Goal: Task Accomplishment & Management: Use online tool/utility

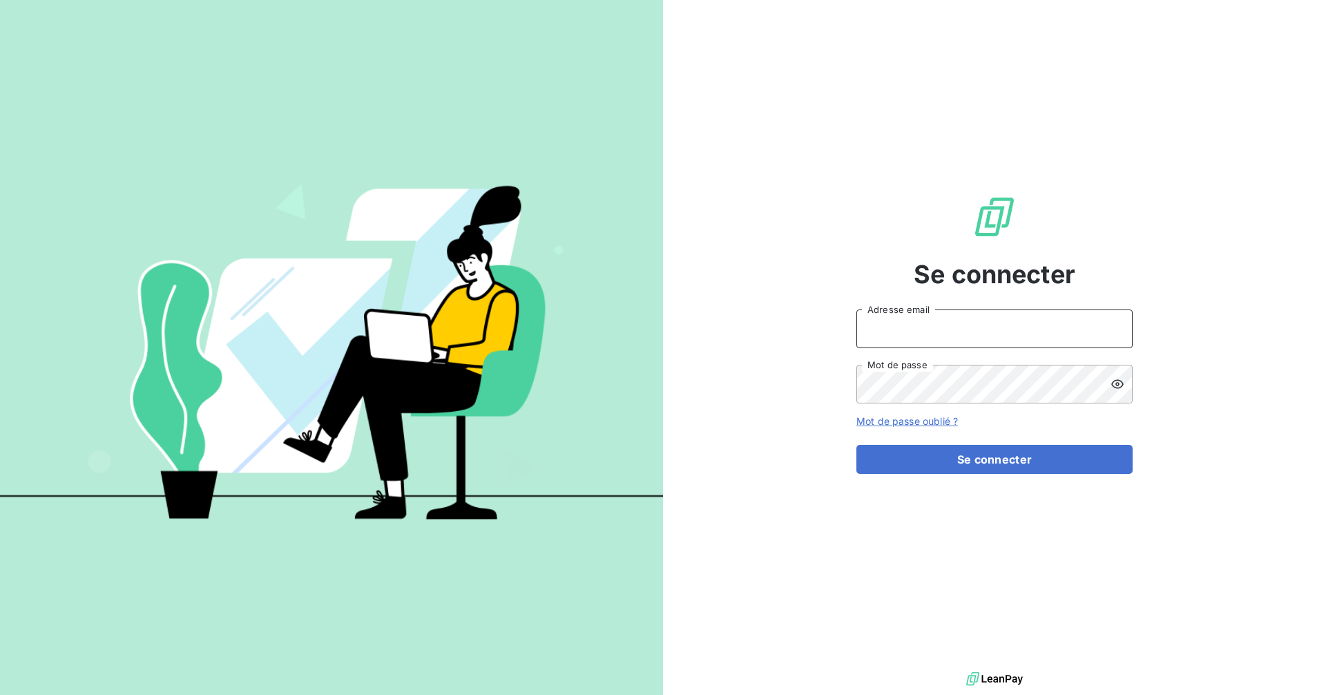
click at [945, 329] on input "Adresse email" at bounding box center [994, 328] width 276 height 39
type input "[EMAIL_ADDRESS][DOMAIN_NAME]"
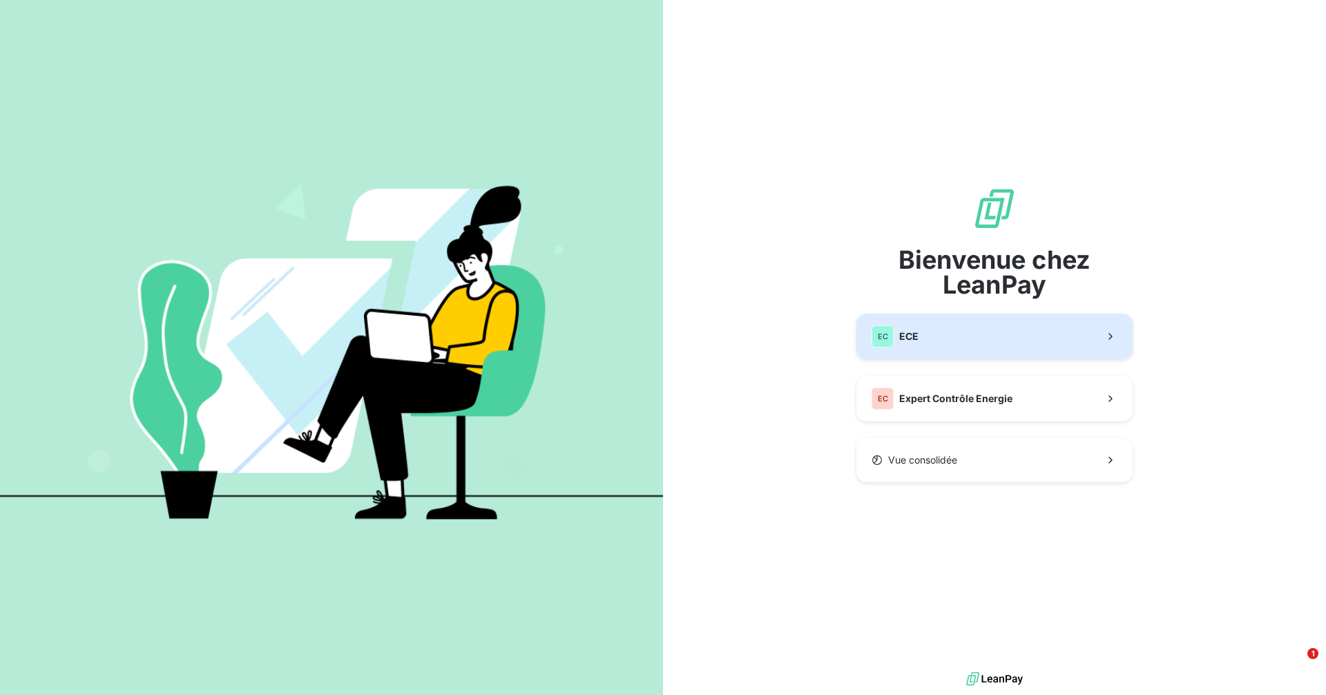
click at [996, 338] on button "EC ECE" at bounding box center [994, 336] width 276 height 46
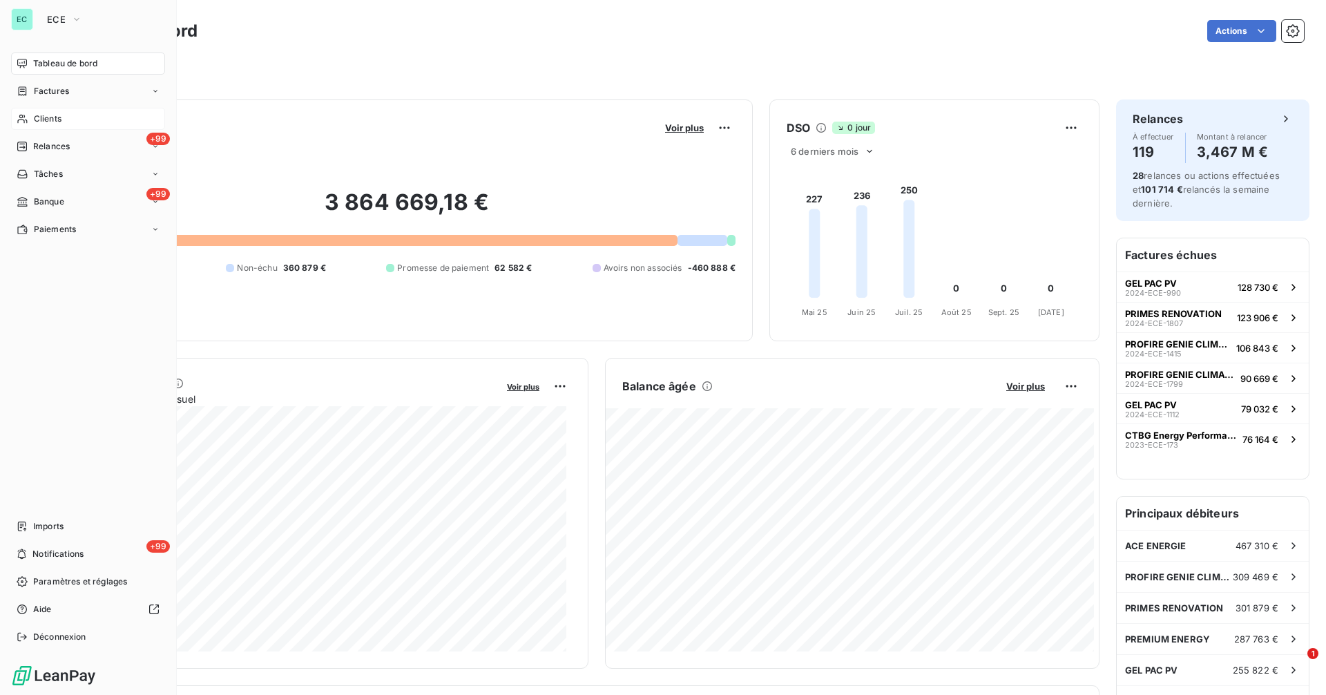
click at [52, 118] on span "Clients" at bounding box center [48, 119] width 28 height 12
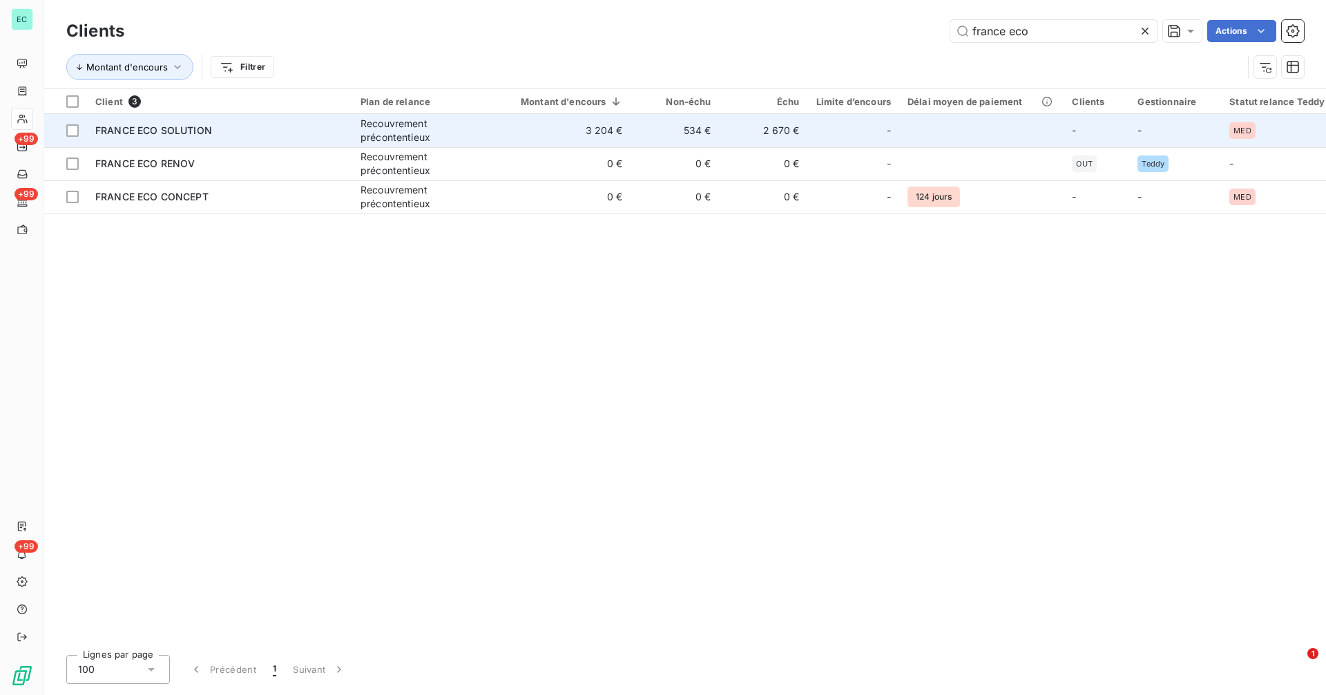
type input "france eco"
click at [621, 117] on td "3 204 €" at bounding box center [563, 130] width 135 height 33
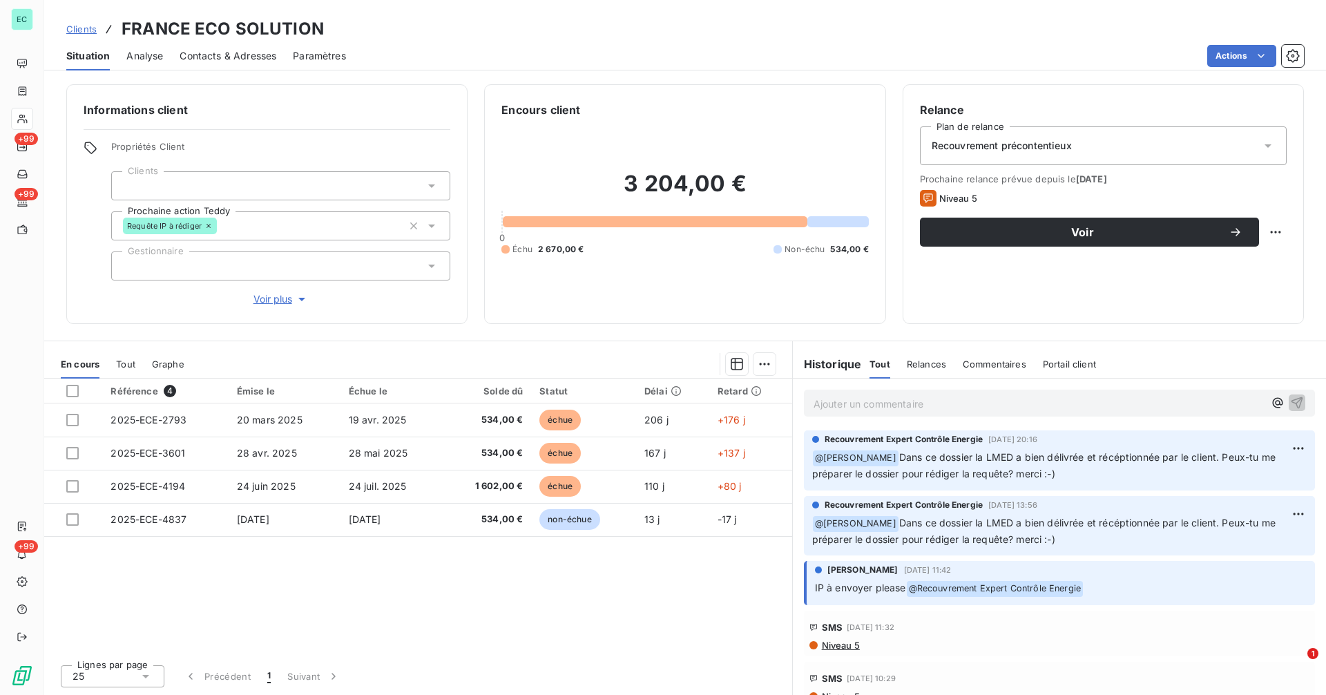
click at [81, 32] on span "Clients" at bounding box center [81, 28] width 30 height 11
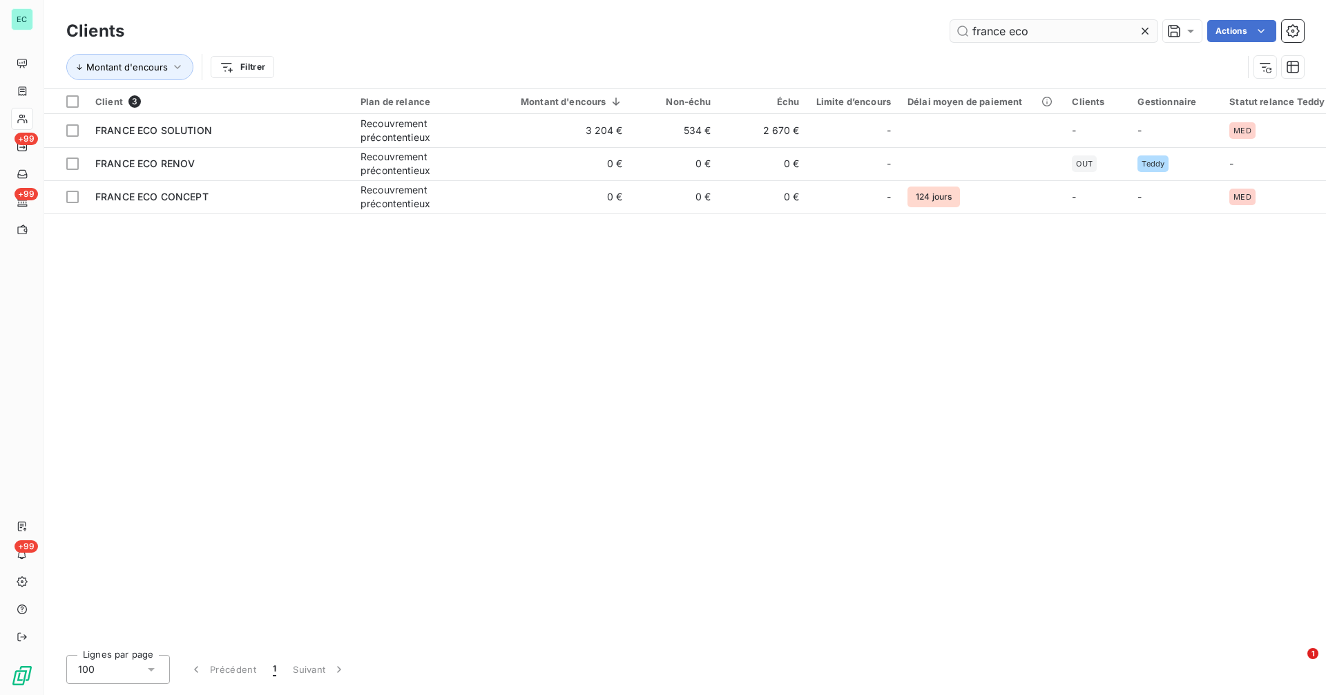
click at [1076, 35] on input "france eco" at bounding box center [1053, 31] width 207 height 22
click at [1076, 33] on input "france eco" at bounding box center [1053, 31] width 207 height 22
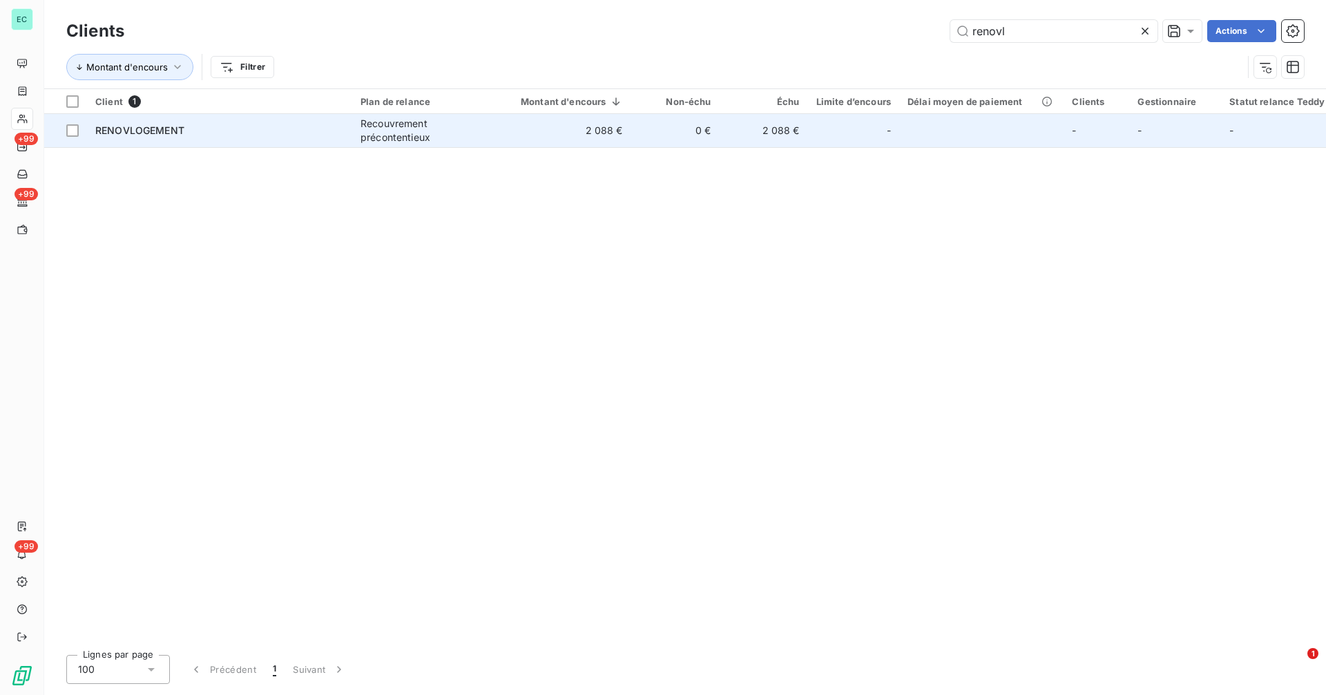
type input "renovl"
click at [583, 135] on td "2 088 €" at bounding box center [563, 130] width 135 height 33
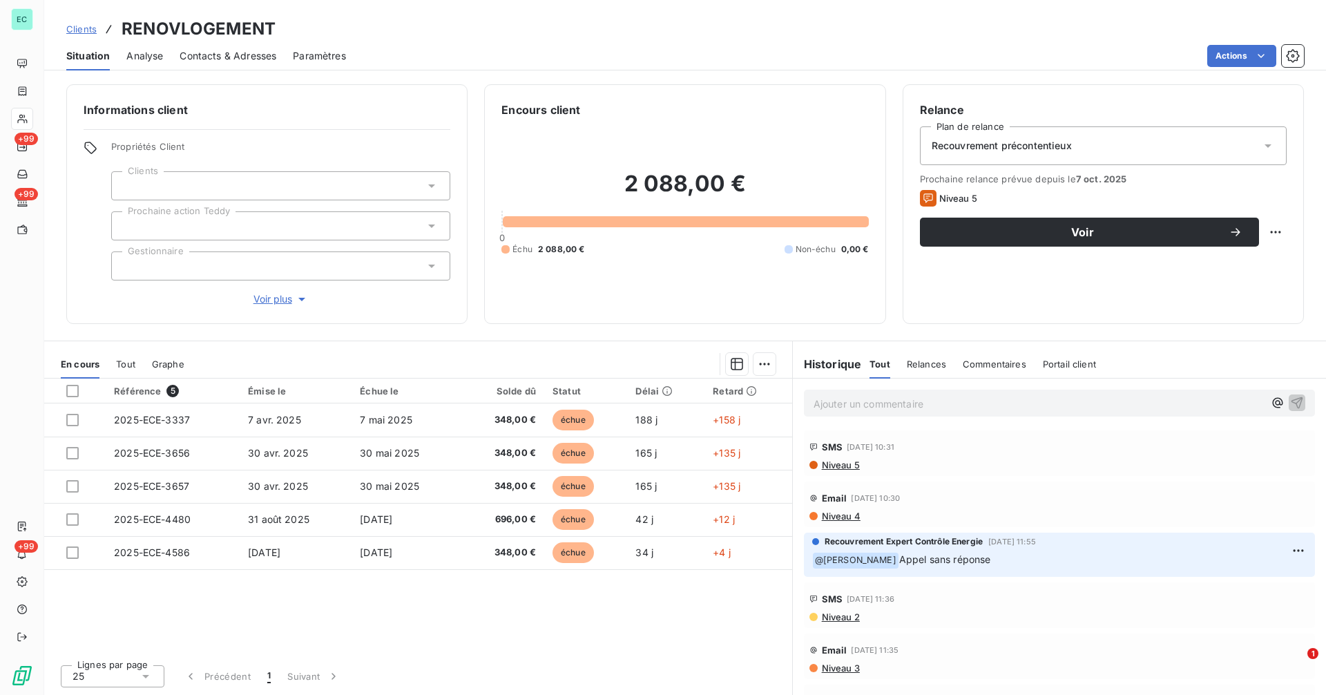
click at [83, 35] on link "Clients" at bounding box center [81, 29] width 30 height 14
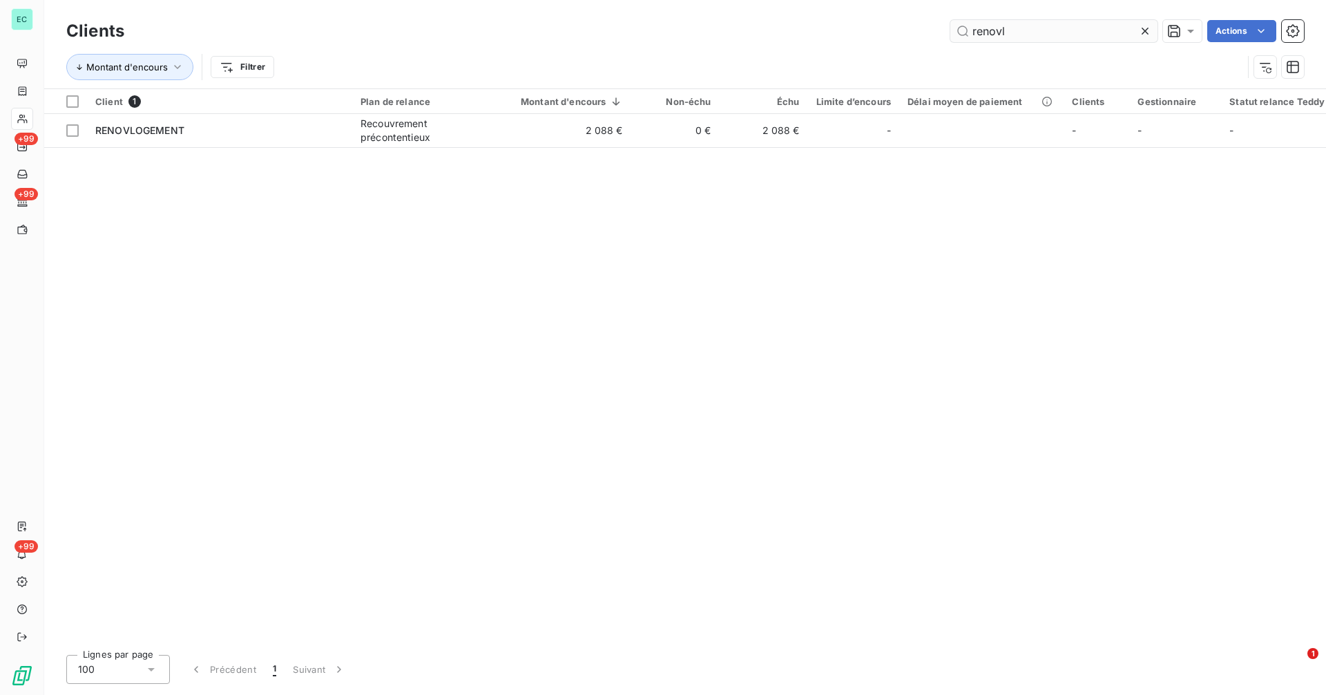
click at [1036, 32] on input "renovl" at bounding box center [1053, 31] width 207 height 22
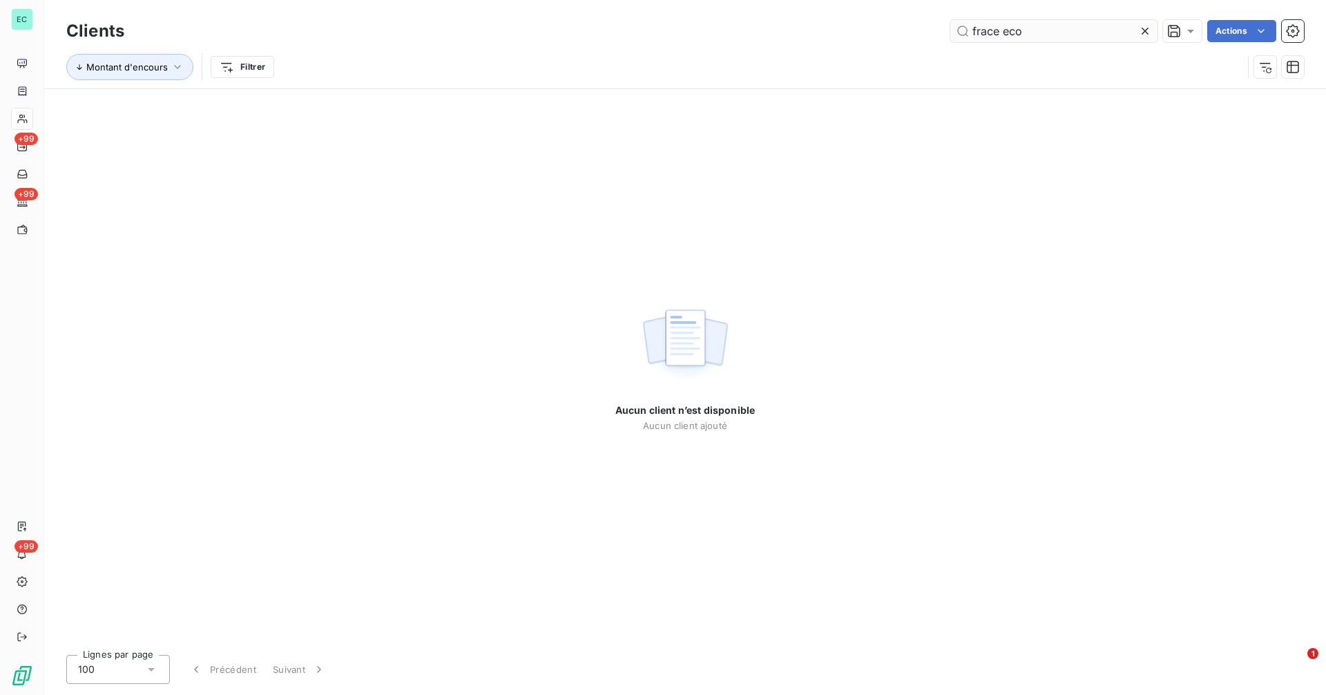
click at [987, 29] on input "frace eco" at bounding box center [1053, 31] width 207 height 22
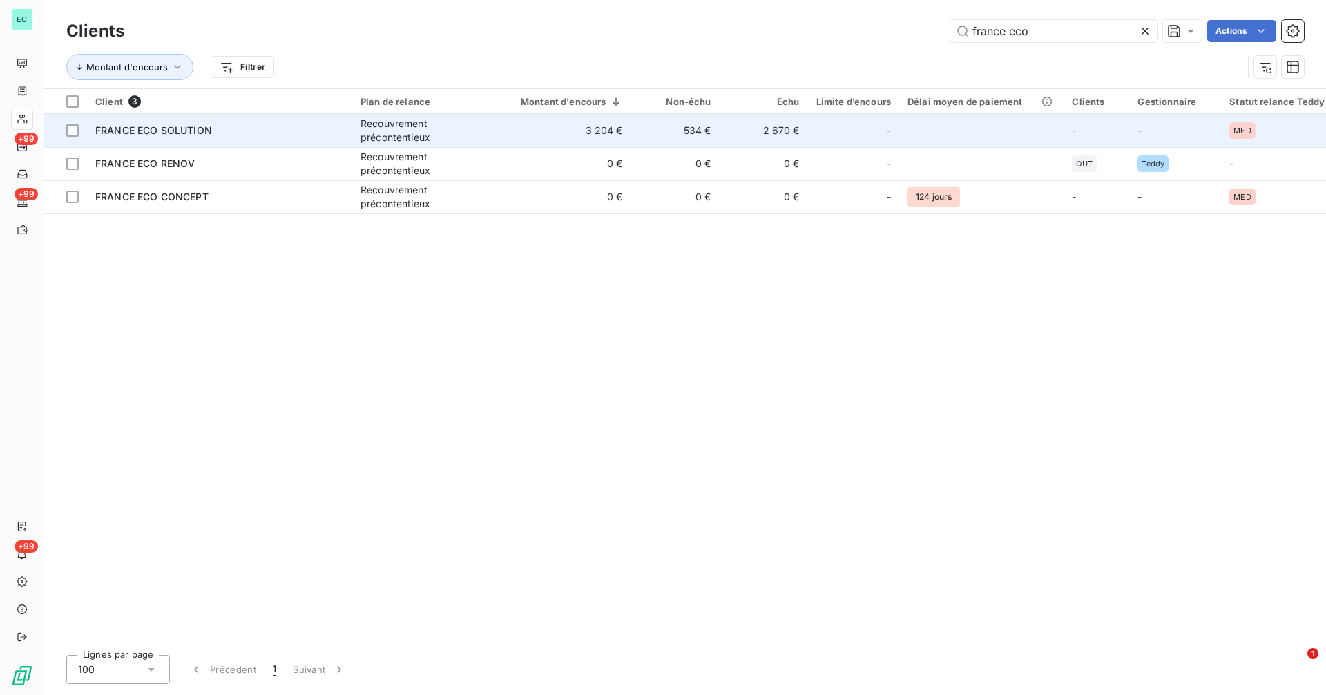
type input "france eco"
click at [487, 135] on td "Recouvrement précontentieux" at bounding box center [424, 130] width 144 height 33
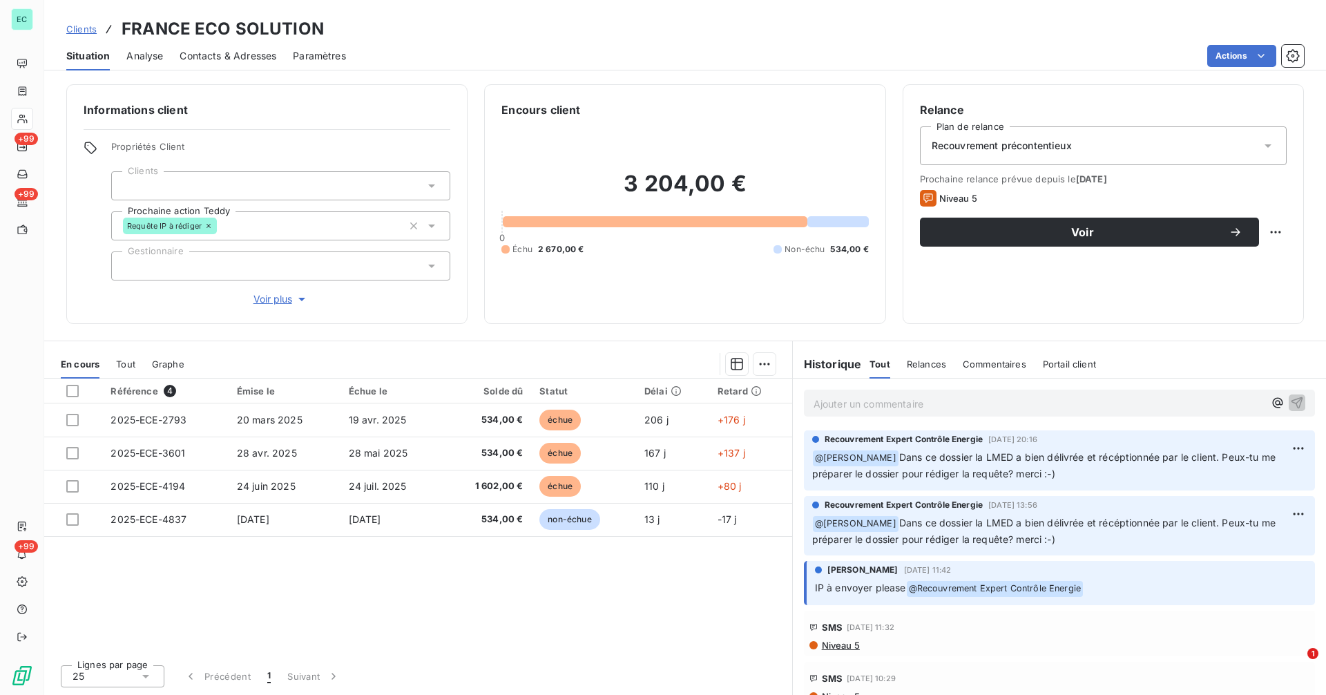
scroll to position [483, 0]
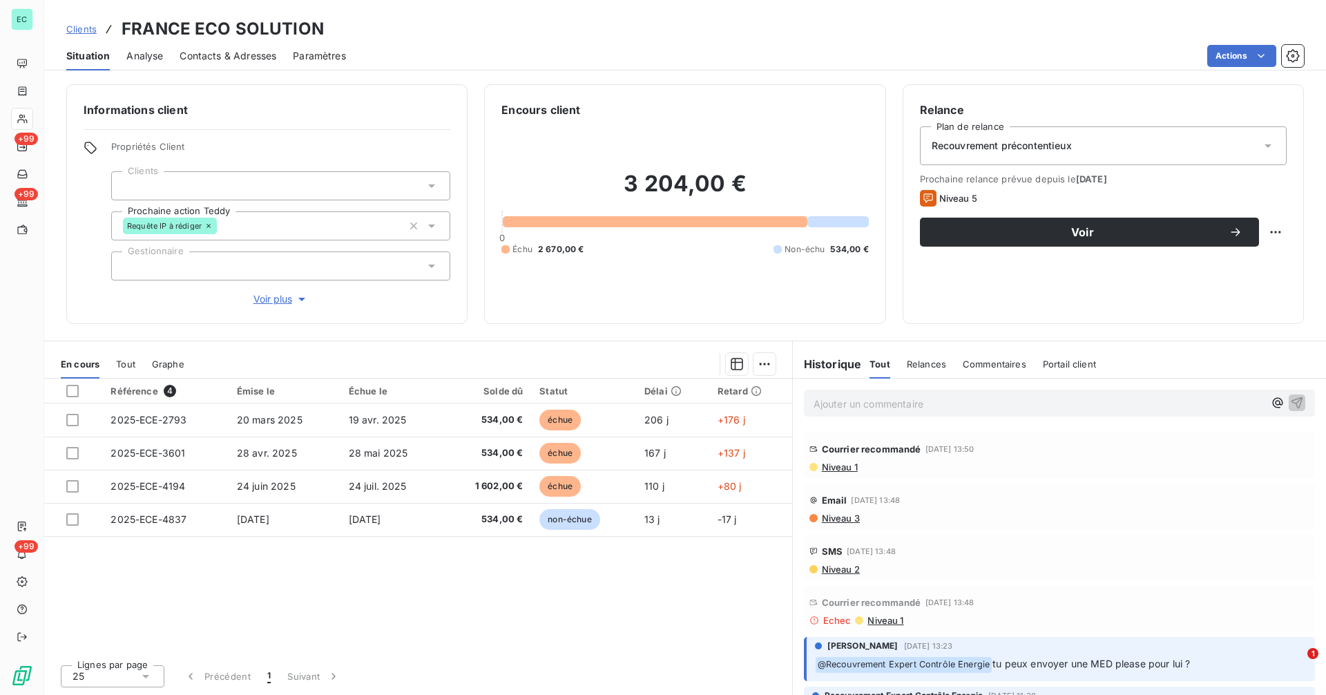
click at [892, 623] on span "Niveau 1" at bounding box center [884, 619] width 37 height 11
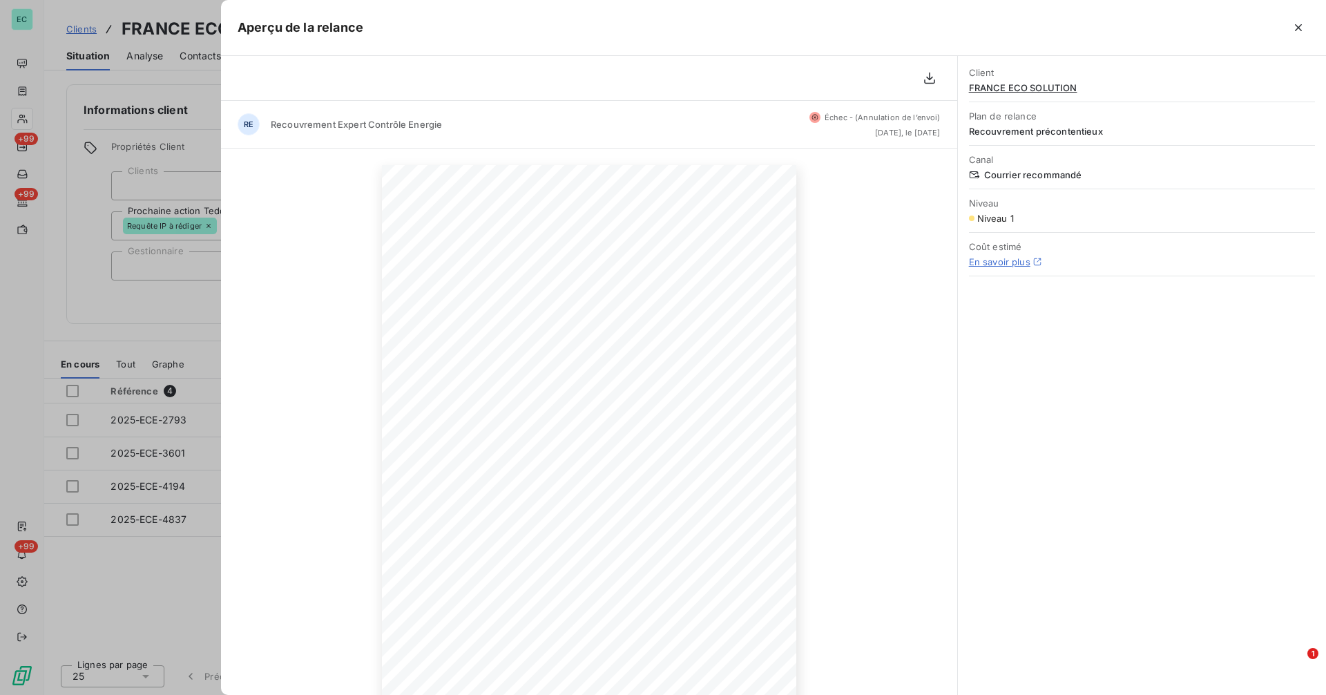
click at [162, 307] on div at bounding box center [663, 347] width 1326 height 695
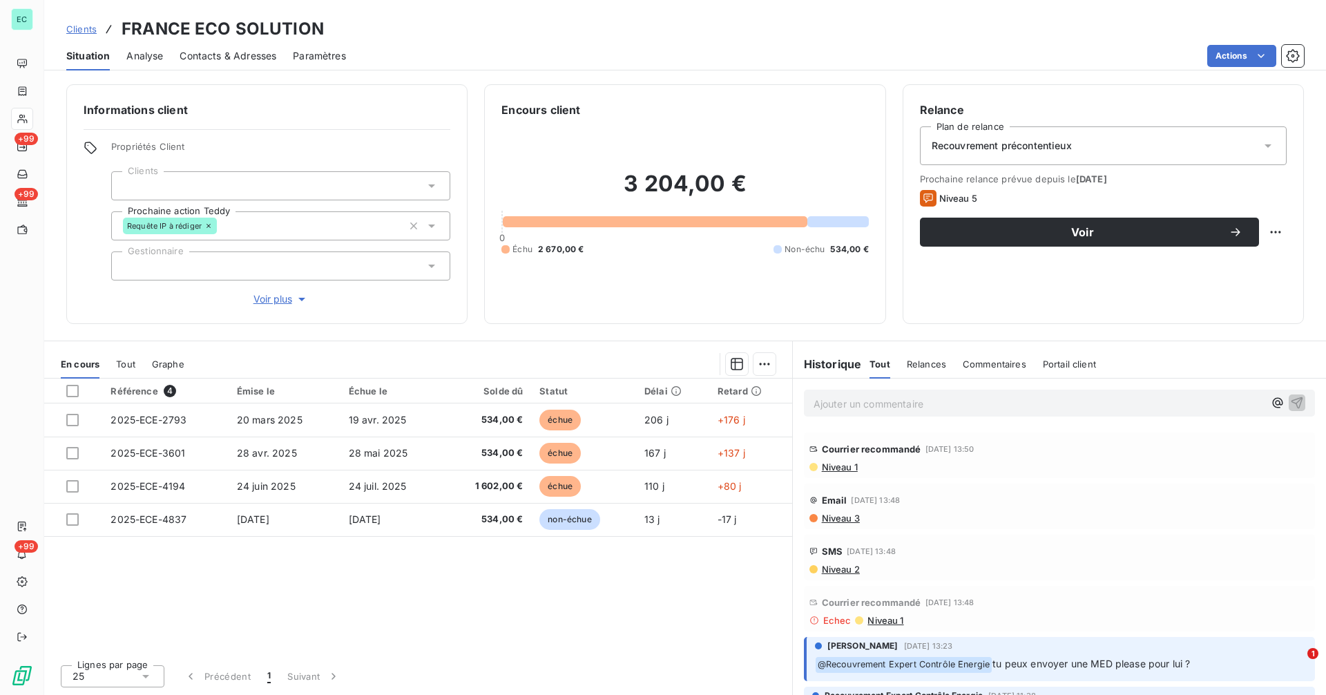
click at [84, 30] on span "Clients" at bounding box center [81, 28] width 30 height 11
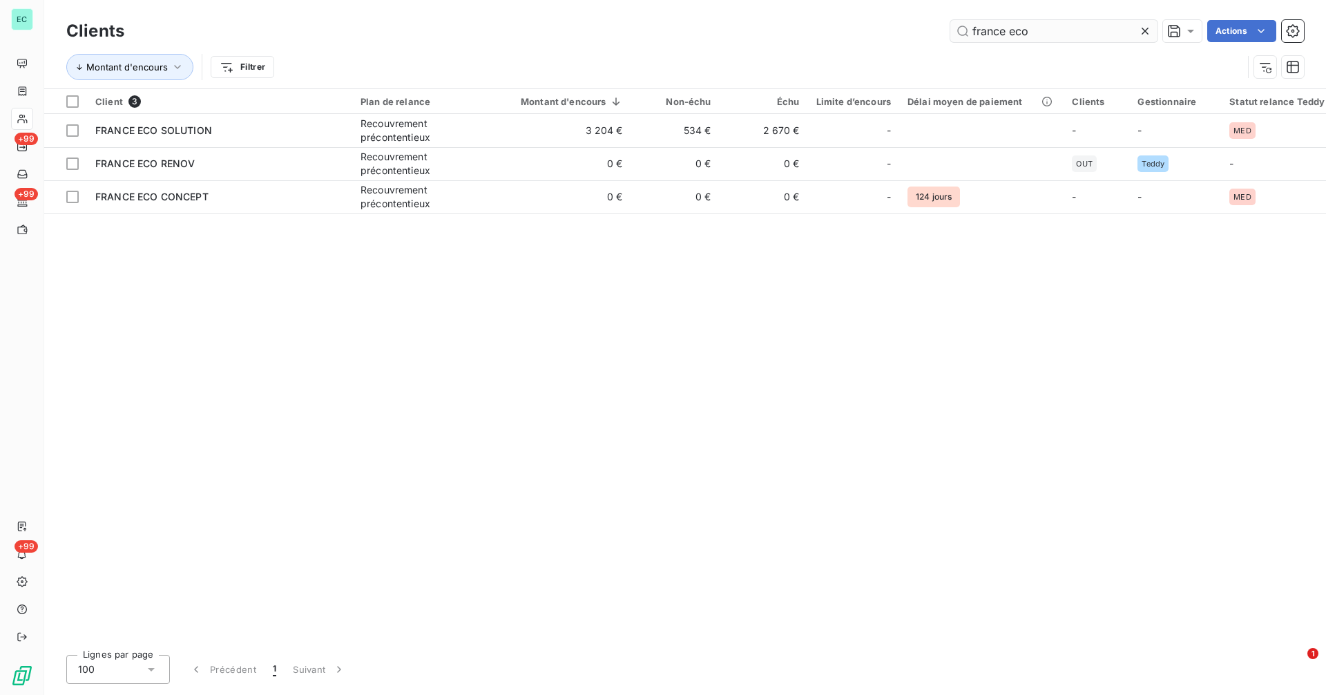
click at [1045, 24] on input "france eco" at bounding box center [1053, 31] width 207 height 22
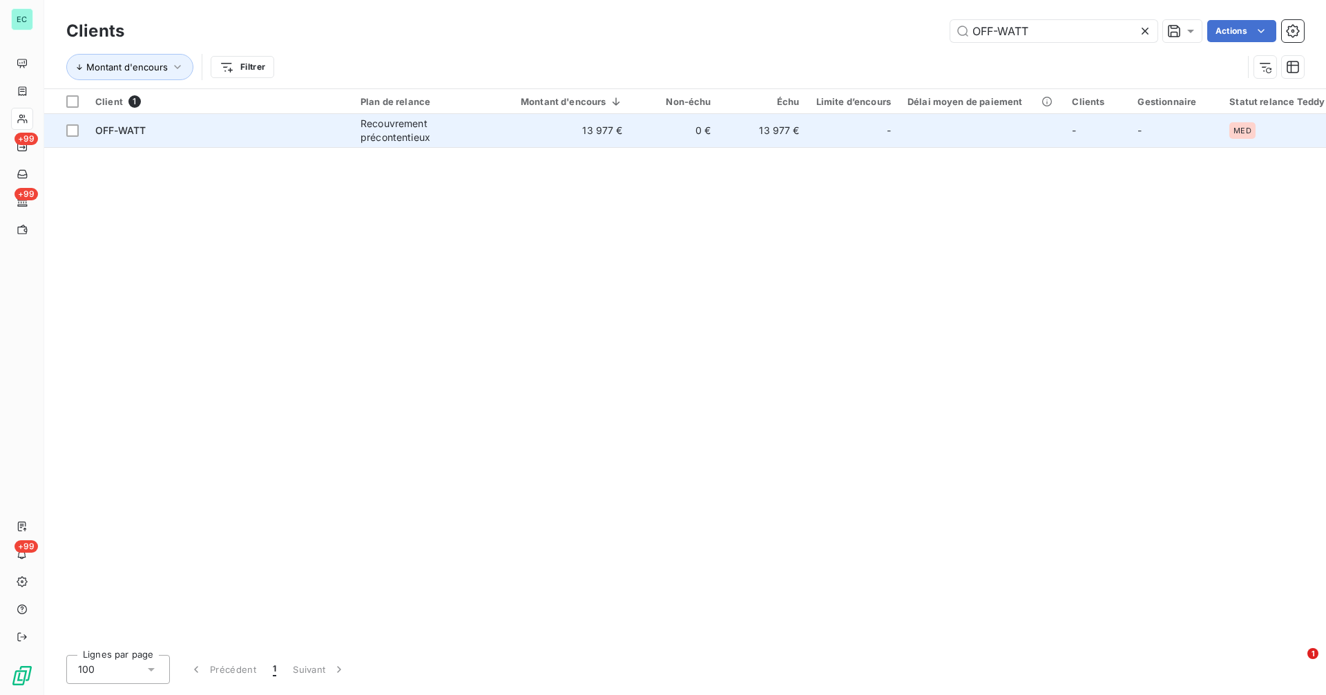
type input "OFF-WATT"
click at [507, 129] on td "13 977 €" at bounding box center [563, 130] width 135 height 33
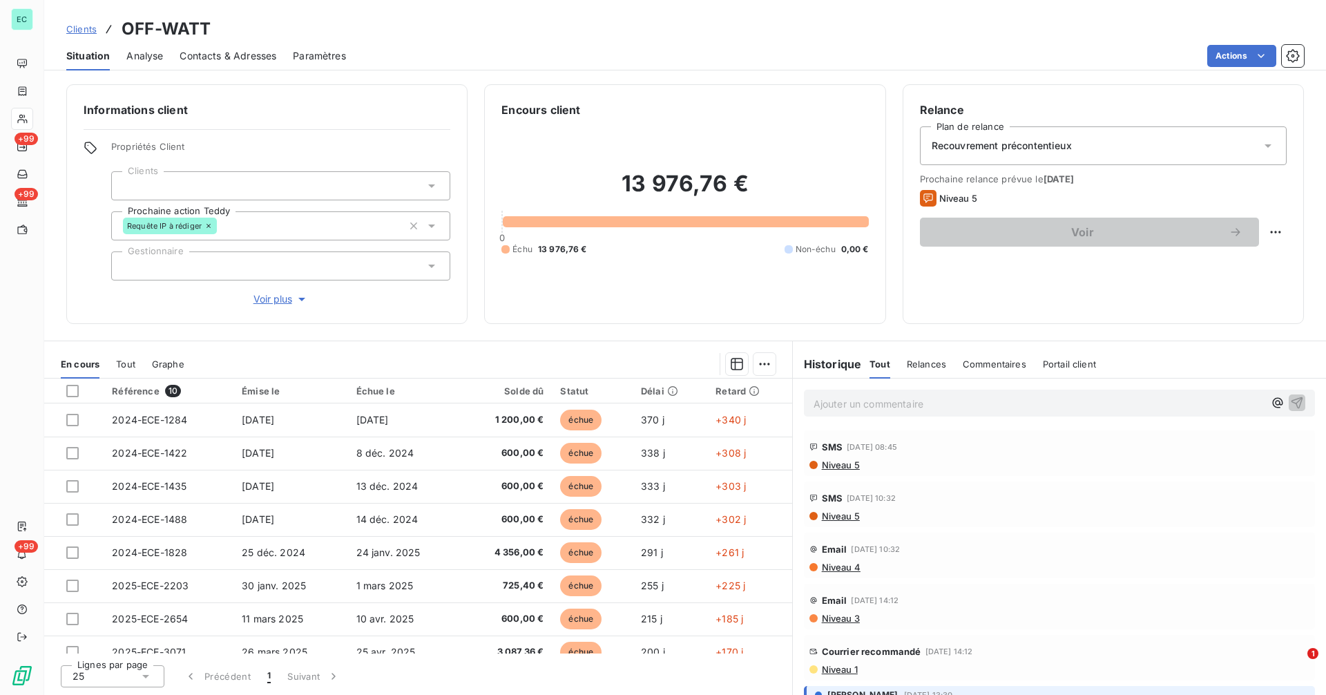
click at [844, 668] on span "Niveau 1" at bounding box center [838, 669] width 37 height 11
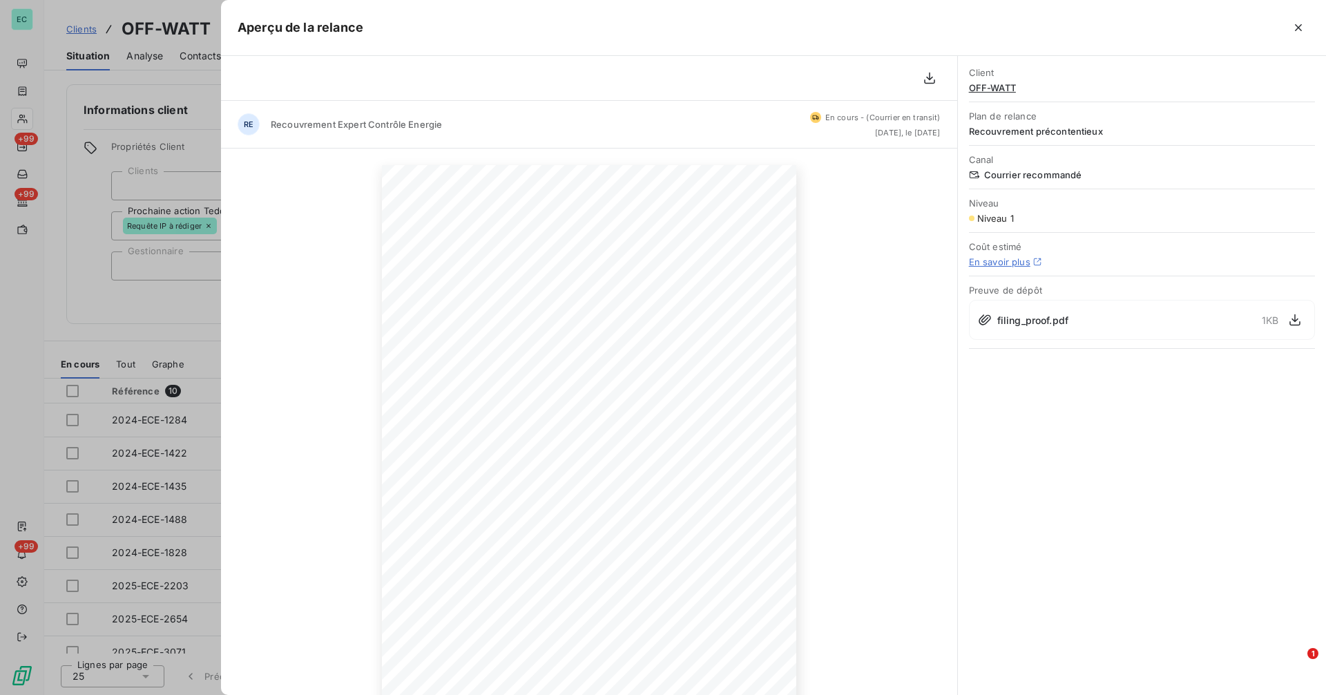
click at [170, 294] on div at bounding box center [663, 347] width 1326 height 695
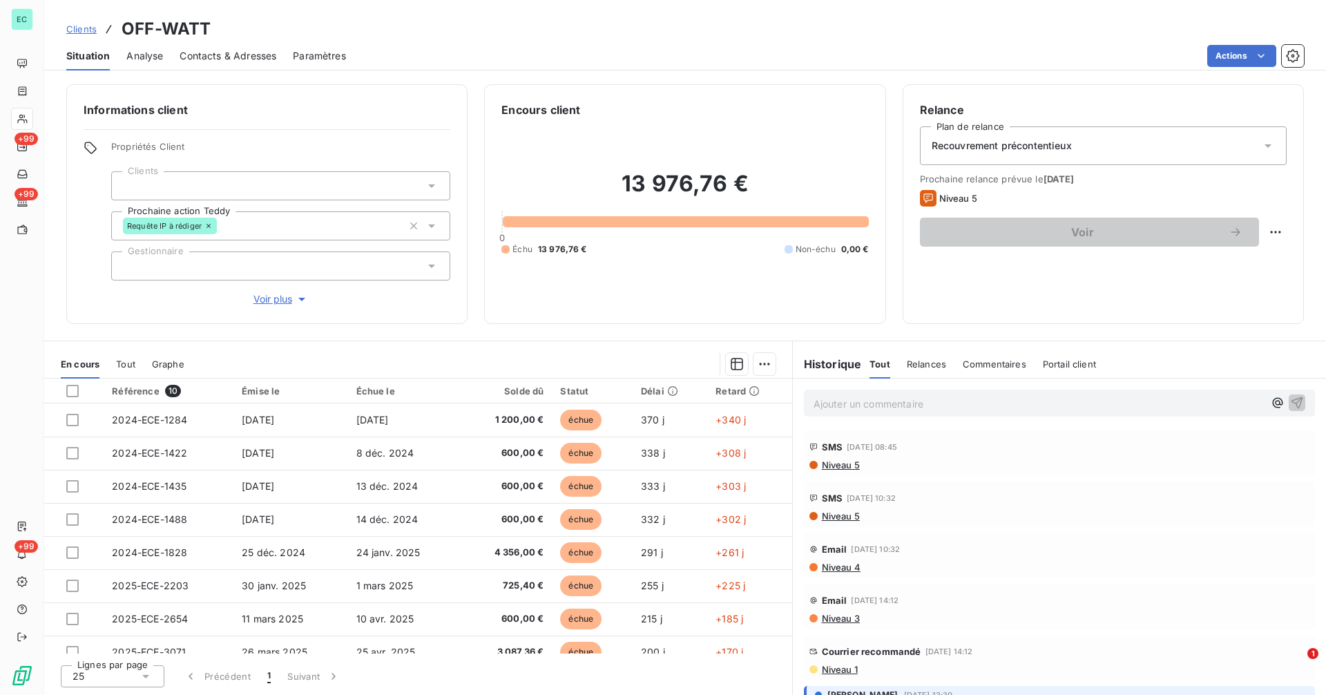
click at [76, 34] on span "Clients" at bounding box center [81, 28] width 30 height 11
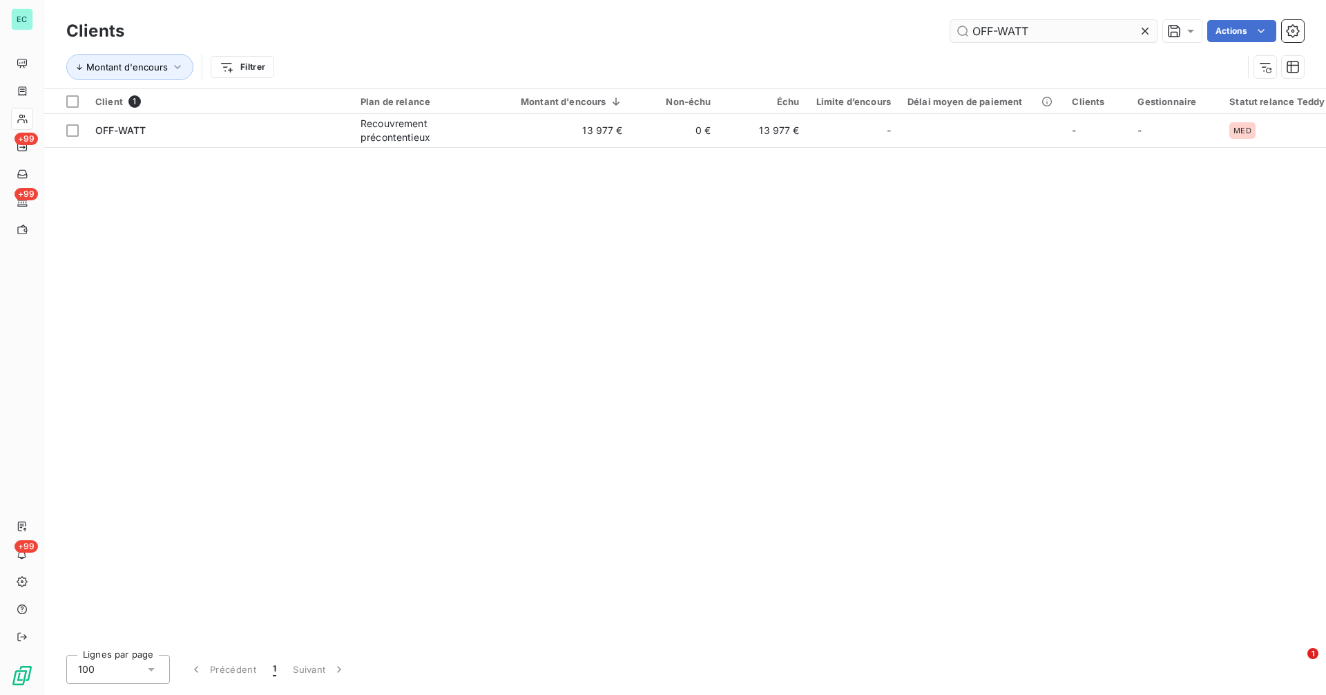
click at [1080, 26] on input "OFF-WATT" at bounding box center [1053, 31] width 207 height 22
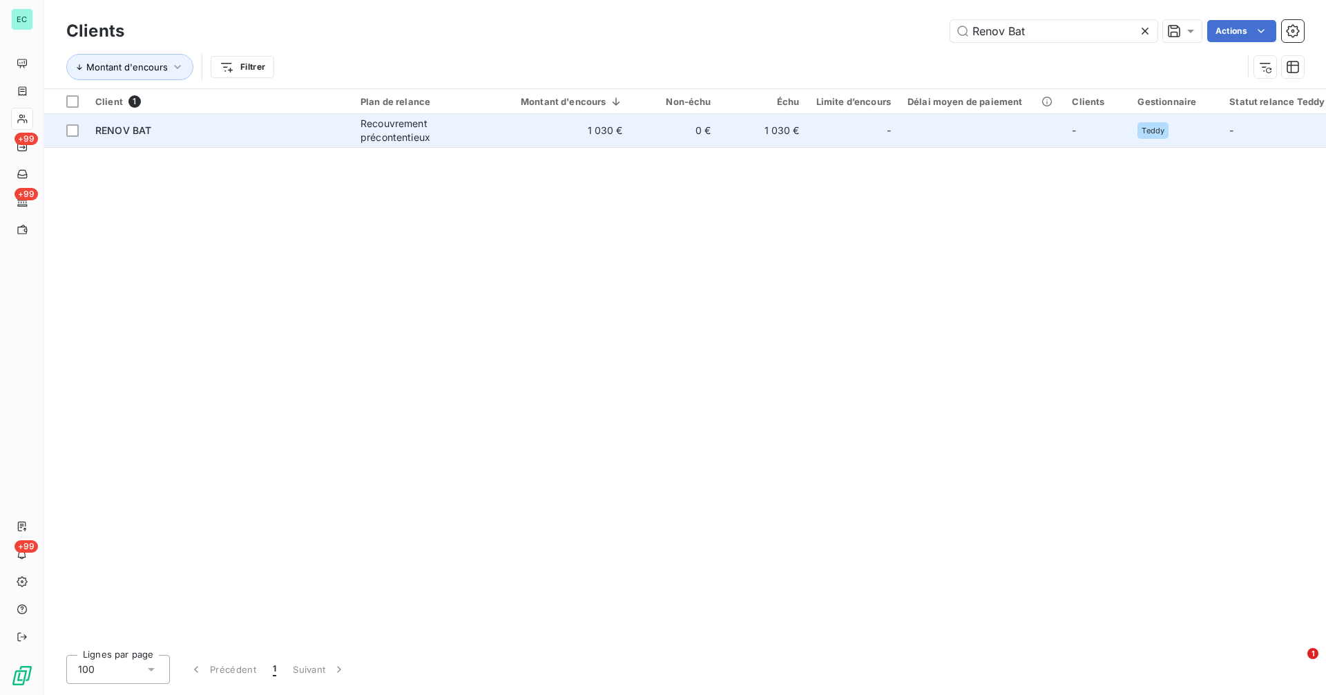
type input "Renov Bat"
click at [622, 131] on td "1 030 €" at bounding box center [563, 130] width 135 height 33
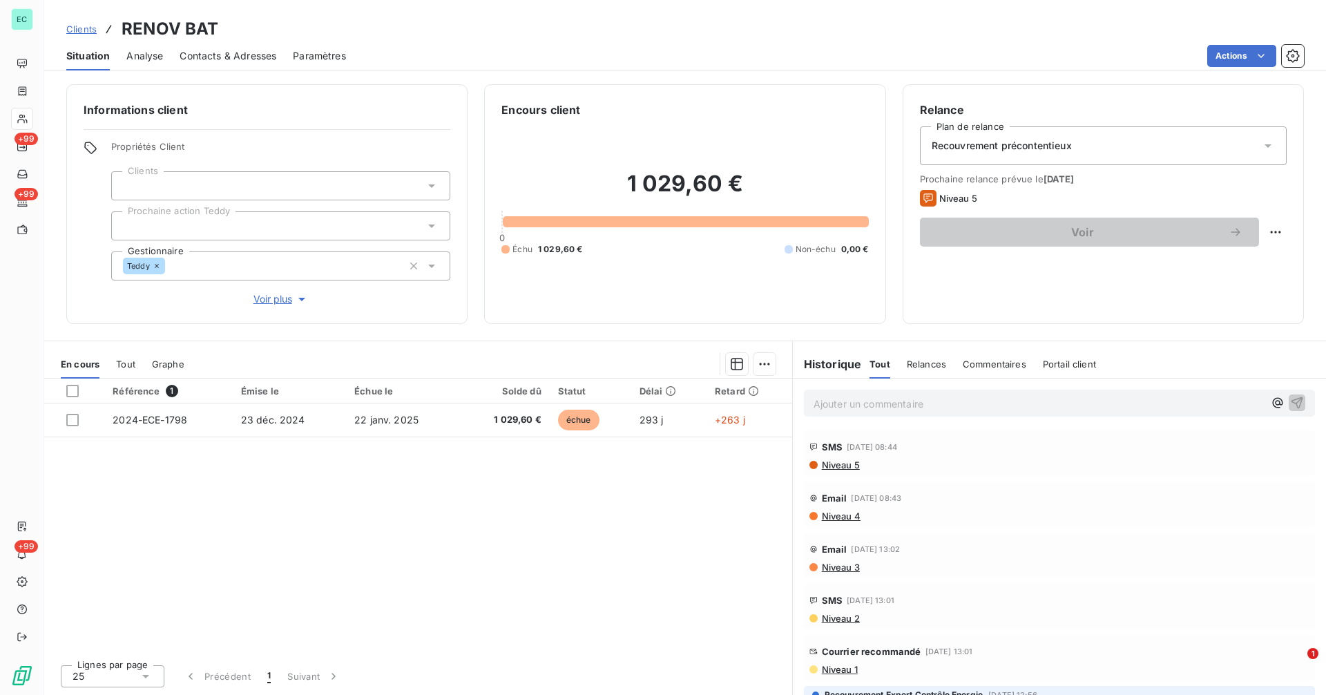
click at [841, 672] on span "Niveau 1" at bounding box center [838, 669] width 37 height 11
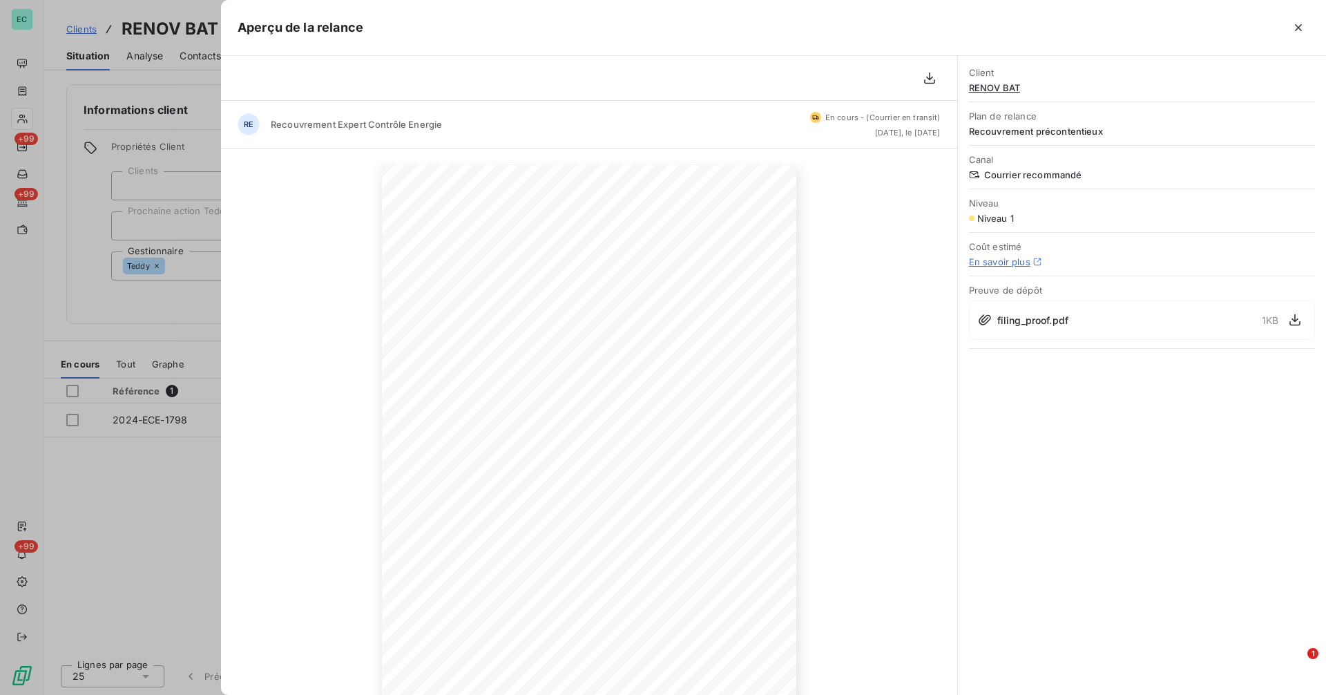
click at [110, 490] on div at bounding box center [663, 347] width 1326 height 695
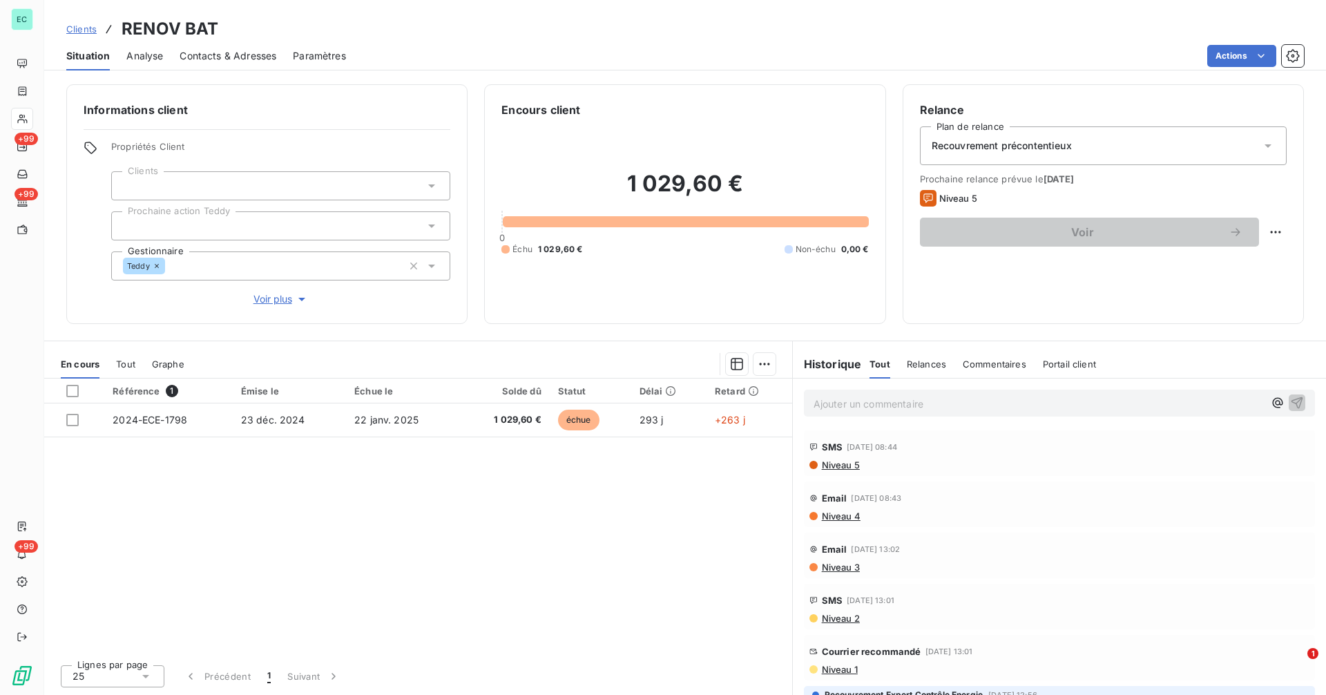
click at [88, 32] on span "Clients" at bounding box center [81, 28] width 30 height 11
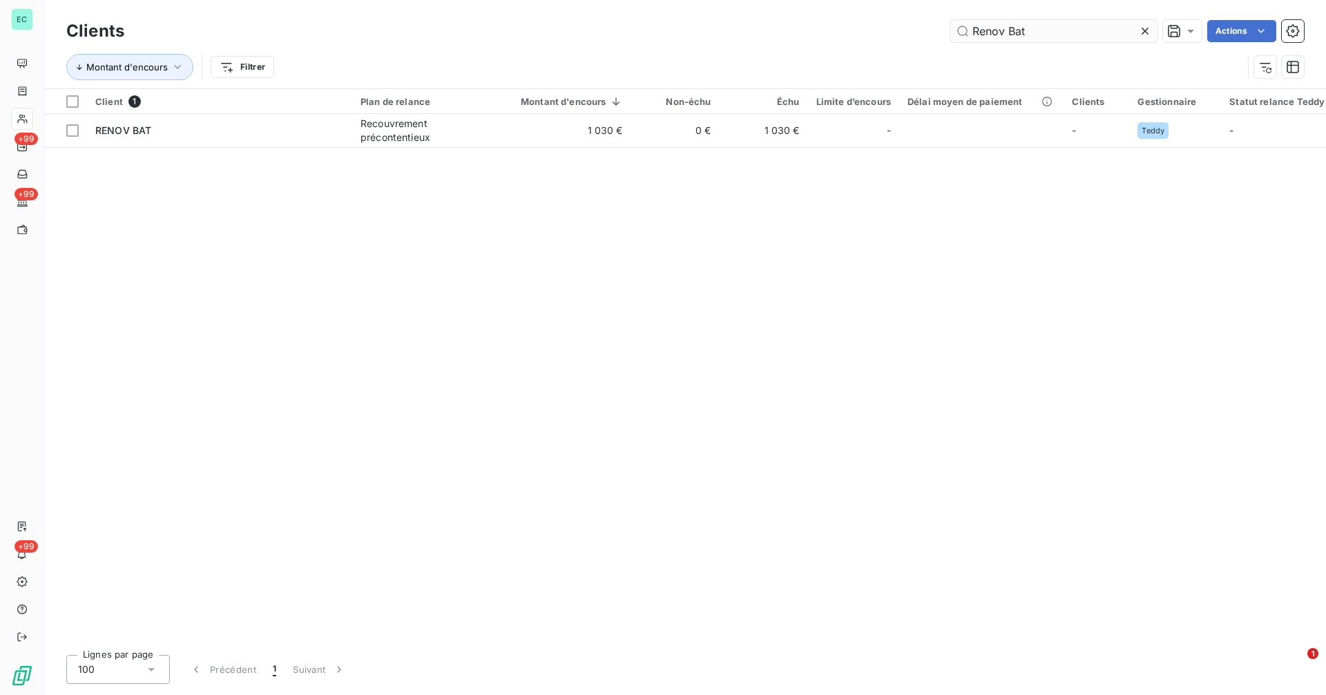
click at [1089, 28] on input "Renov Bat" at bounding box center [1053, 31] width 207 height 22
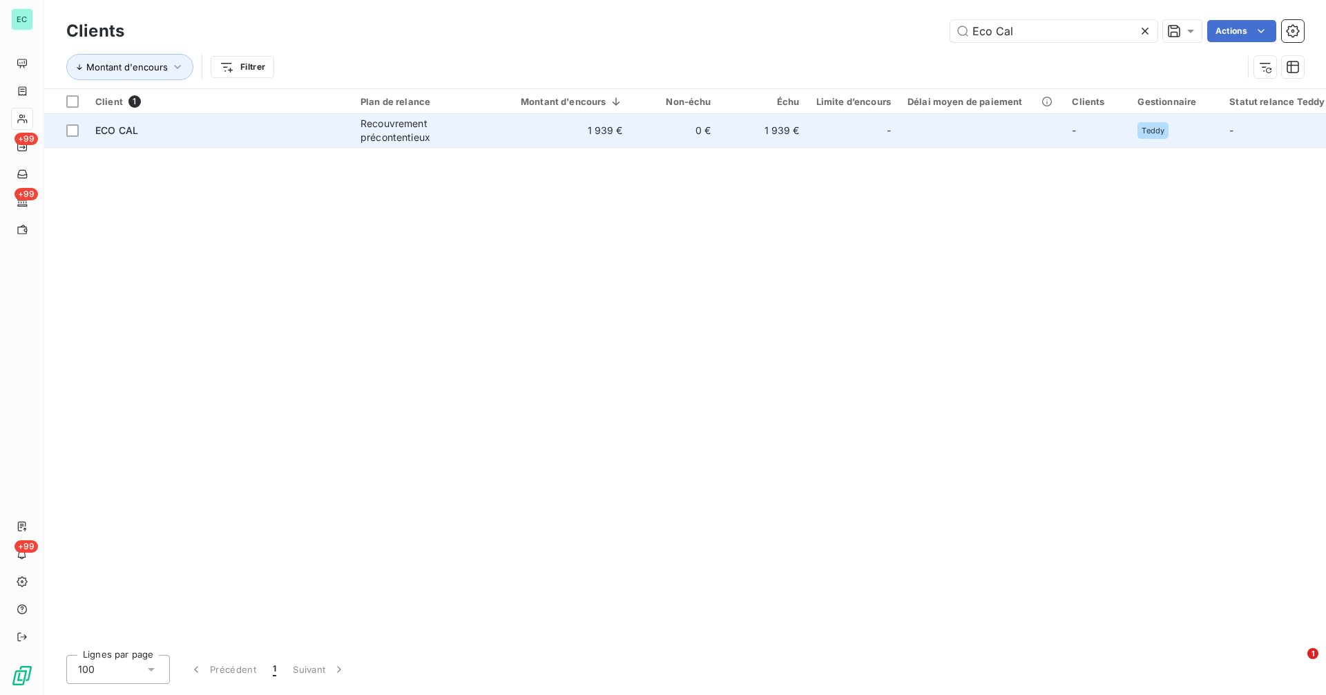
type input "Eco Cal"
click at [367, 124] on div "Recouvrement précontentieux" at bounding box center [423, 131] width 127 height 28
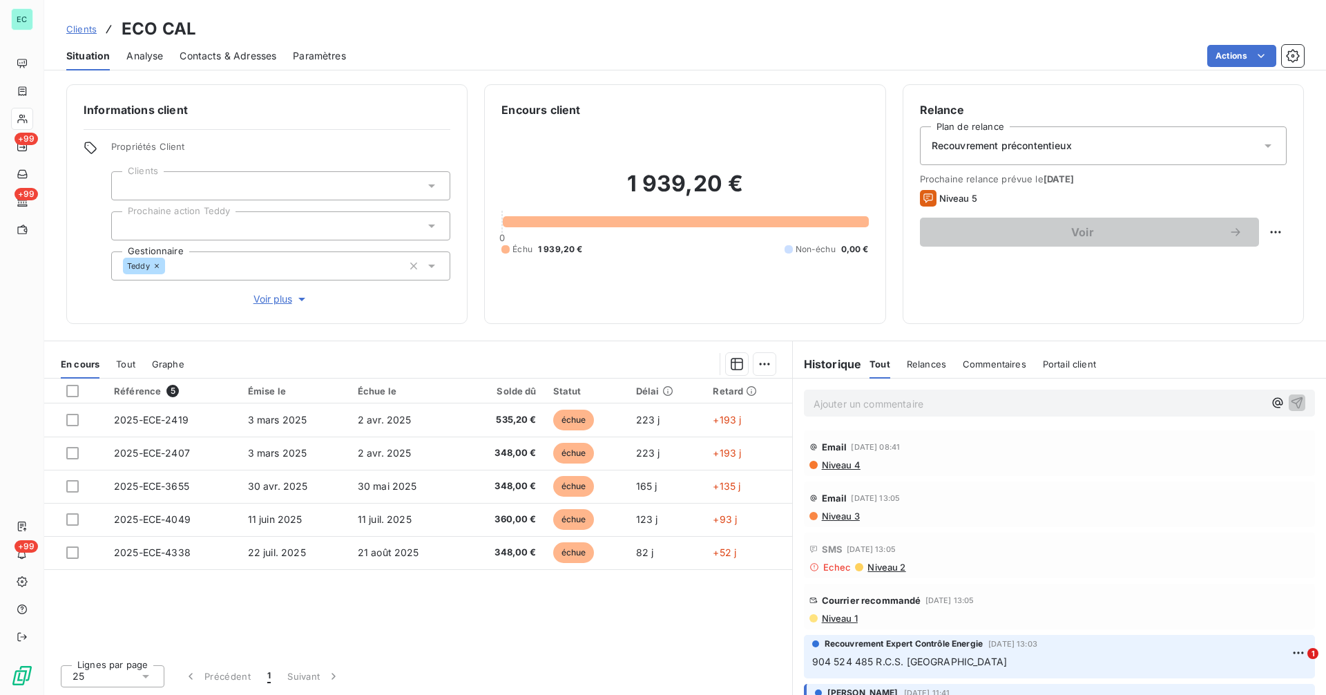
click at [828, 619] on span "Niveau 1" at bounding box center [838, 617] width 37 height 11
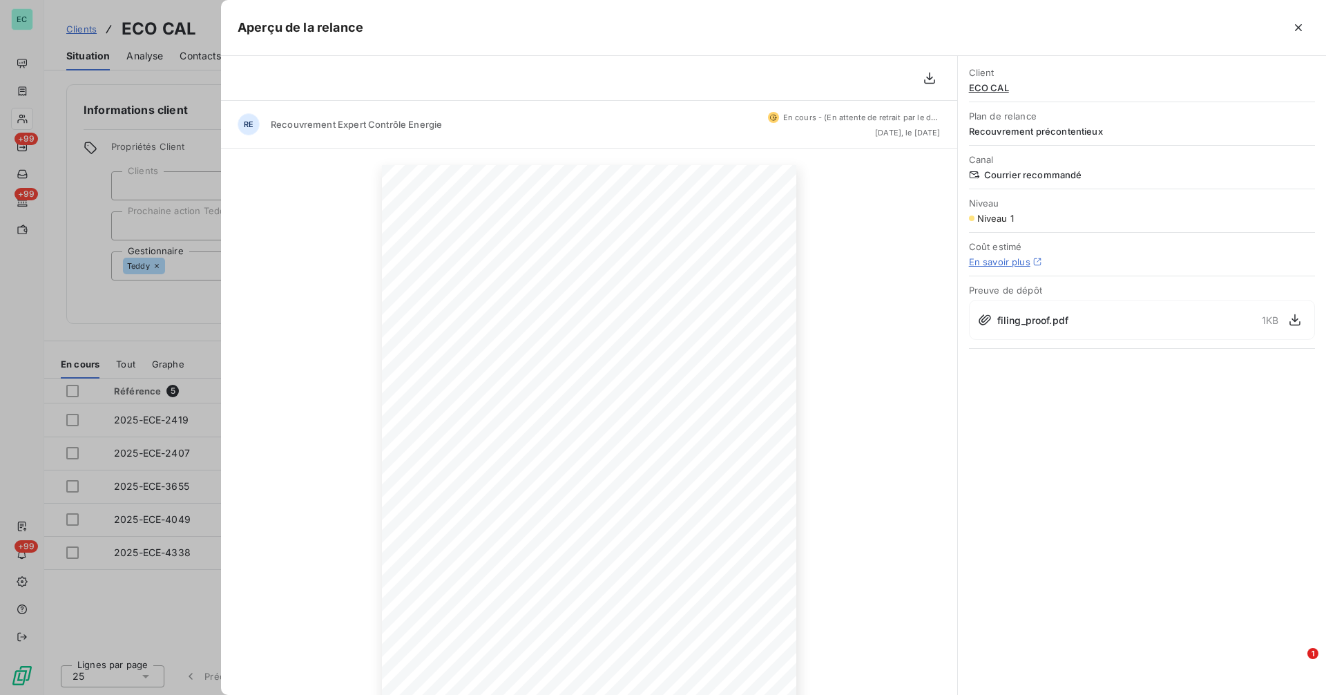
click at [79, 320] on div at bounding box center [663, 347] width 1326 height 695
click at [79, 320] on div "Informations client Propriétés Client Clients Prochaine action Teddy Gestionnai…" at bounding box center [266, 204] width 401 height 240
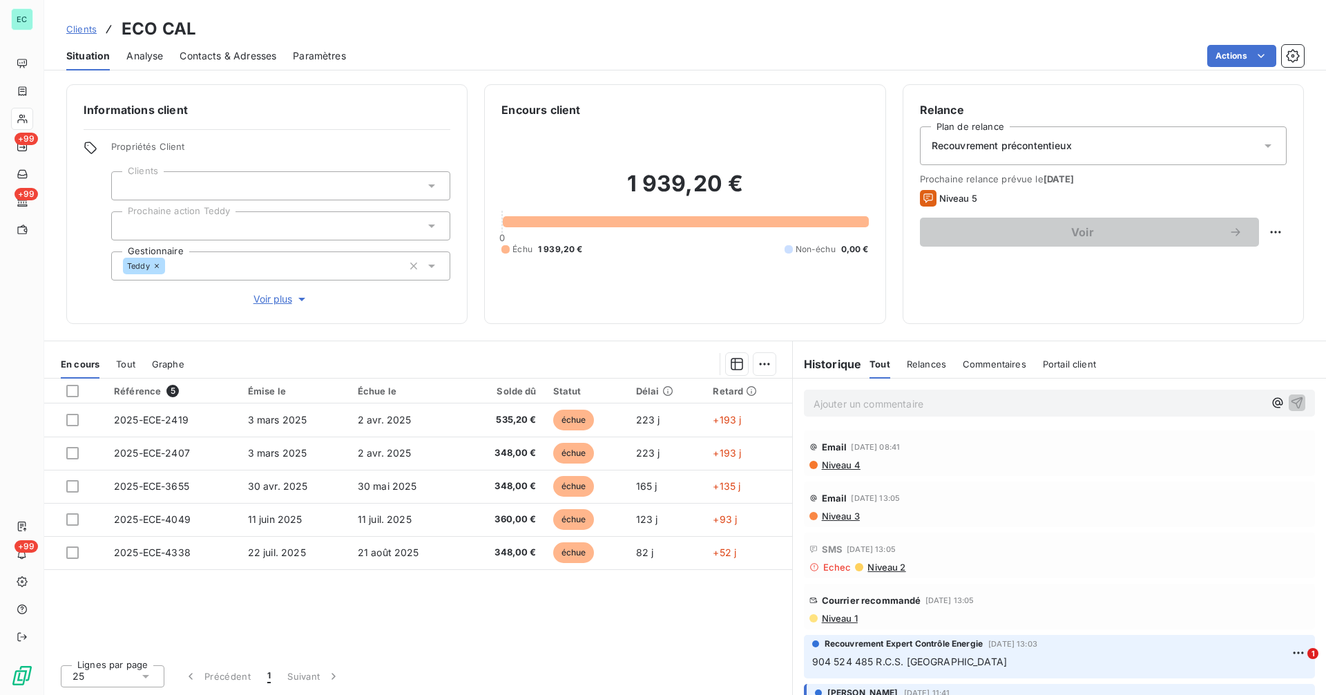
click at [81, 31] on span "Clients" at bounding box center [81, 28] width 30 height 11
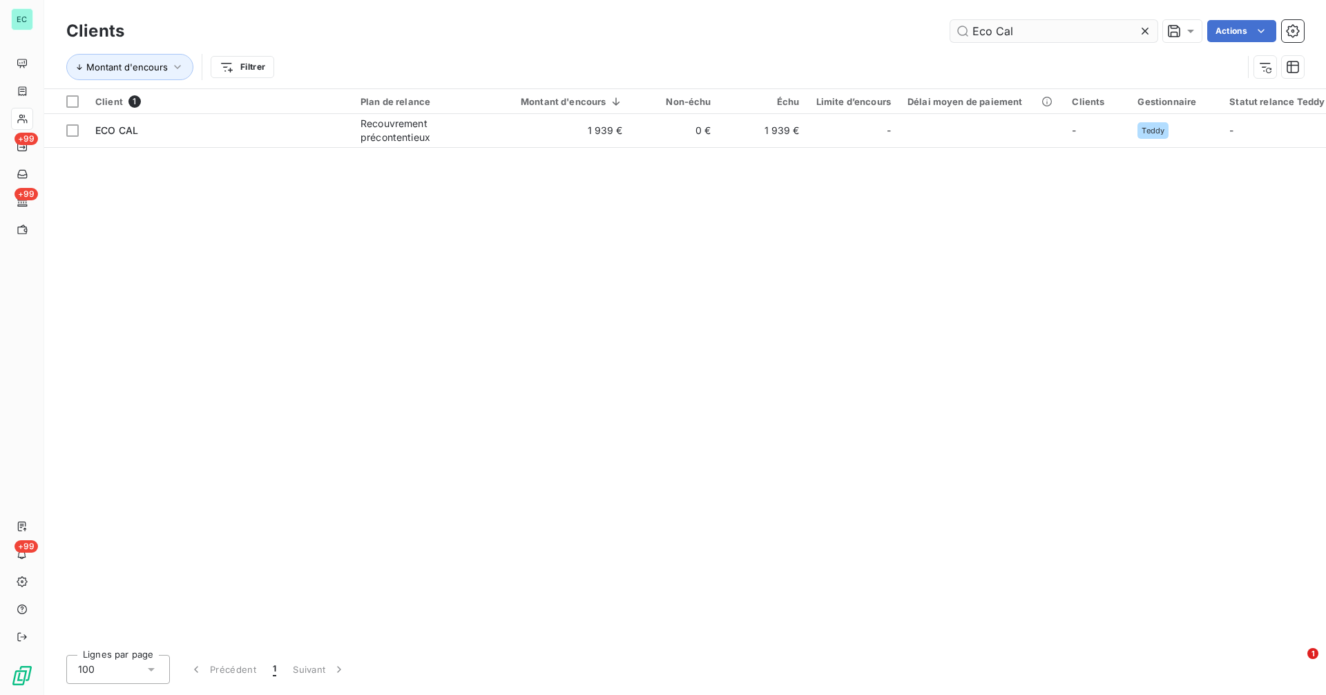
click at [1031, 27] on input "Eco Cal" at bounding box center [1053, 31] width 207 height 22
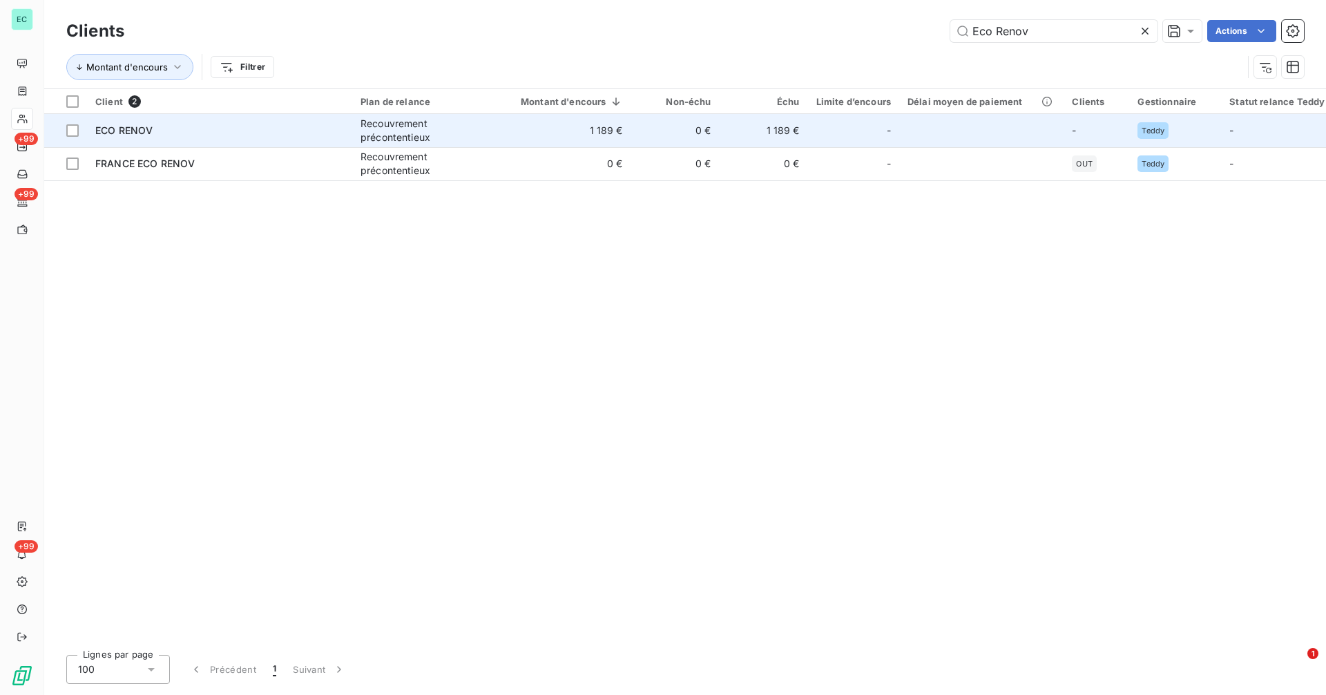
type input "Eco Renov"
click at [231, 139] on td "ECO RENOV" at bounding box center [219, 130] width 265 height 33
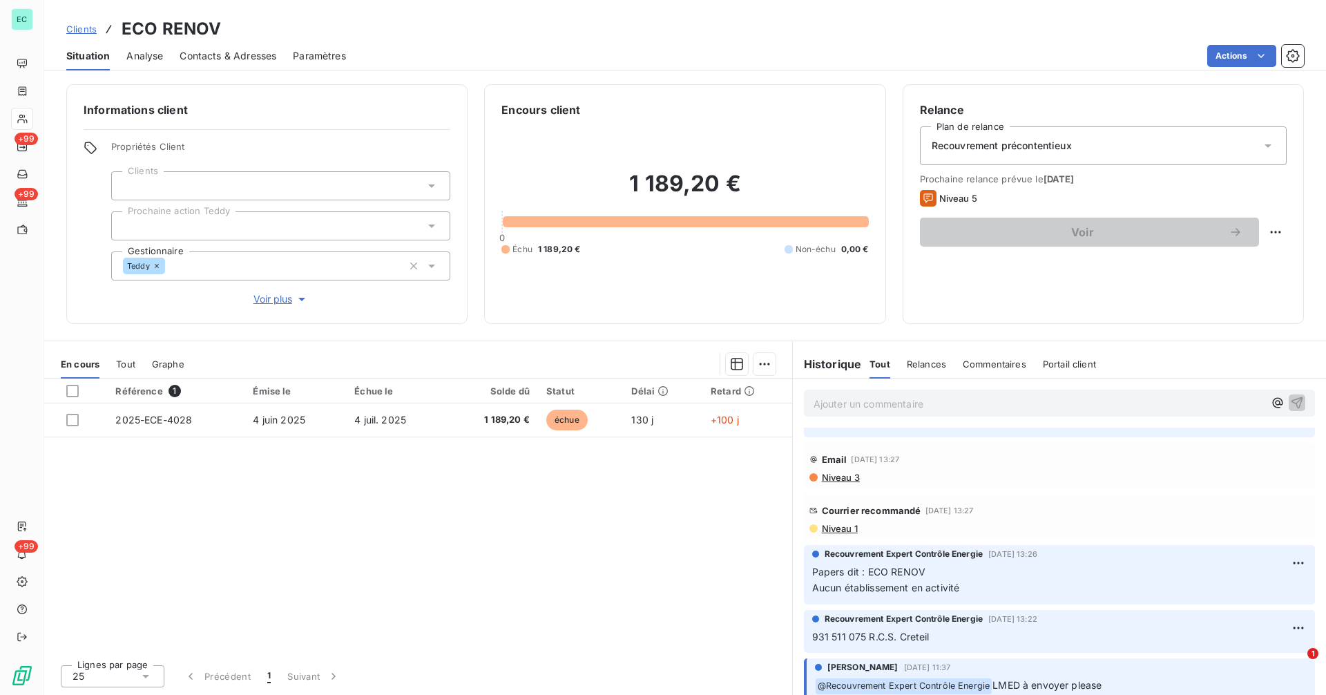
scroll to position [322, 0]
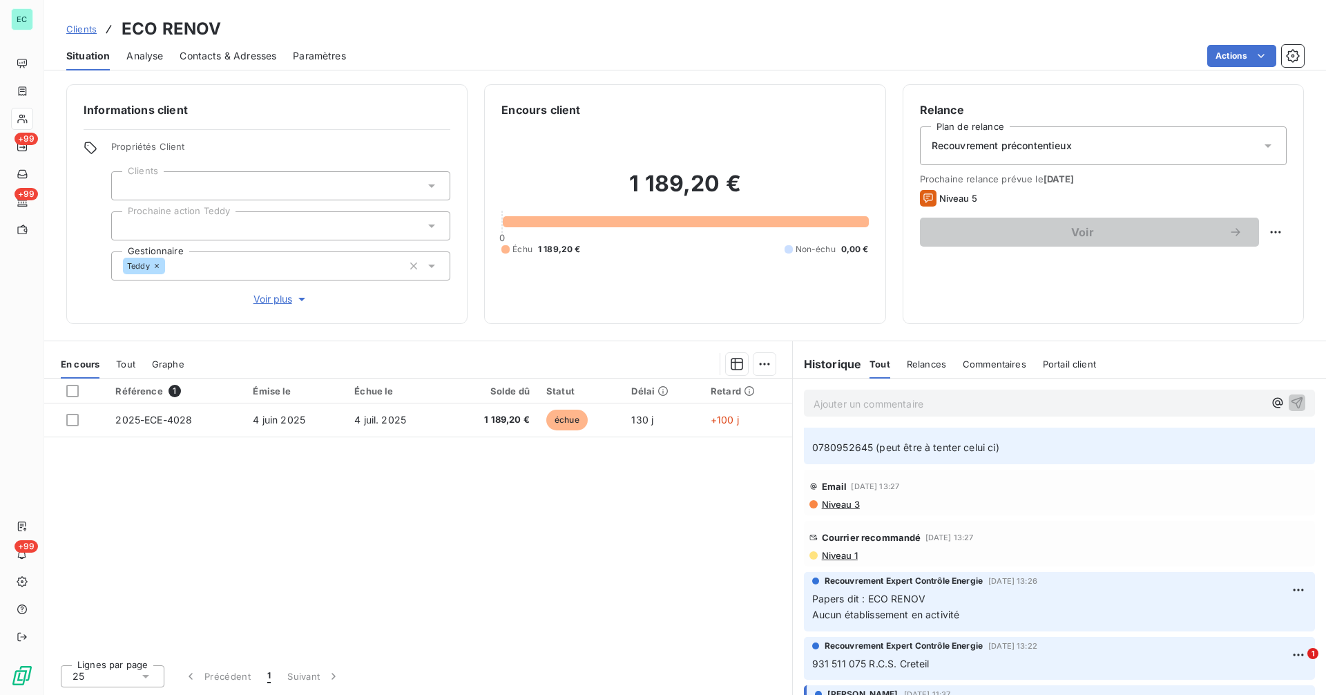
click at [842, 561] on span "Niveau 1" at bounding box center [838, 555] width 37 height 11
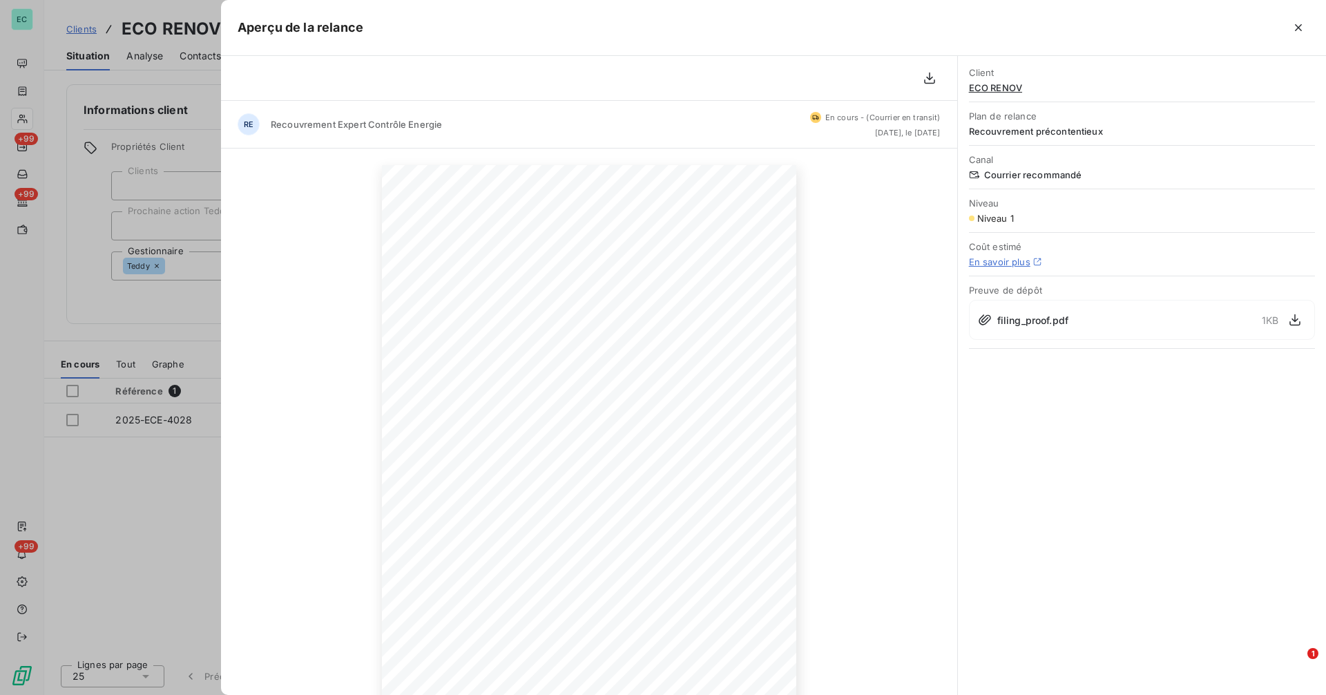
click at [154, 319] on div at bounding box center [663, 347] width 1326 height 695
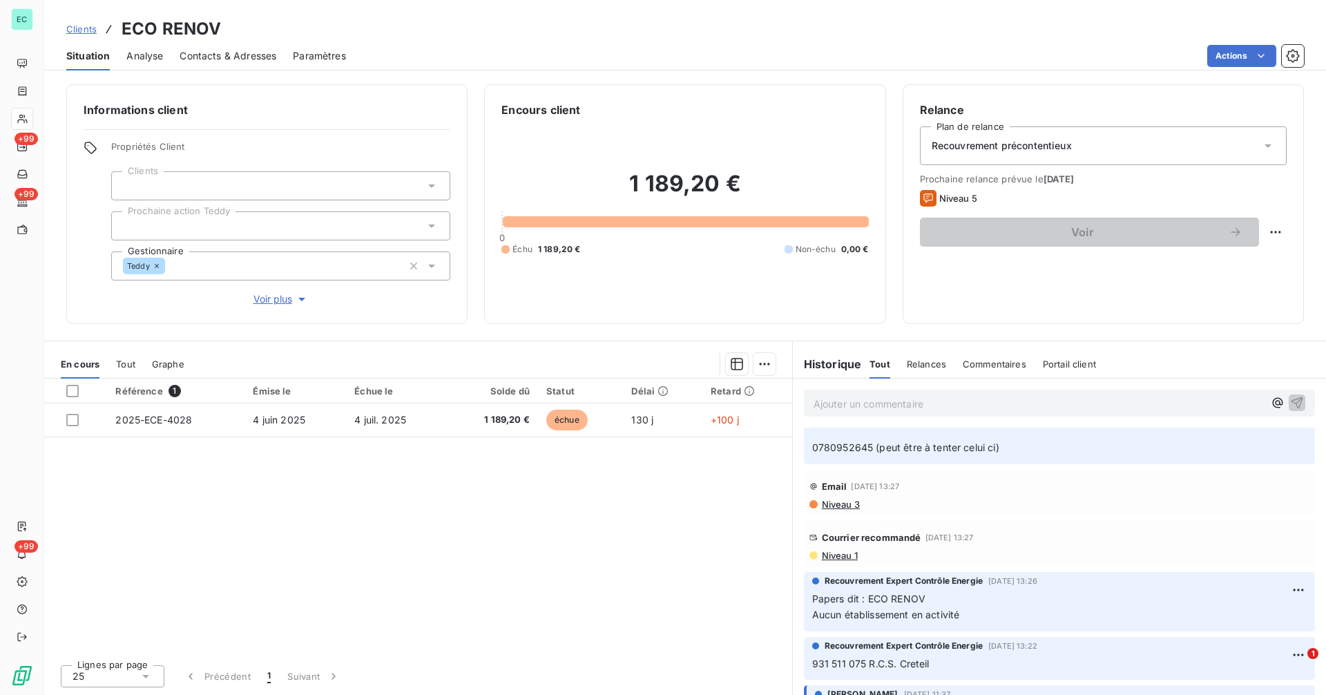
click at [74, 27] on span "Clients" at bounding box center [81, 28] width 30 height 11
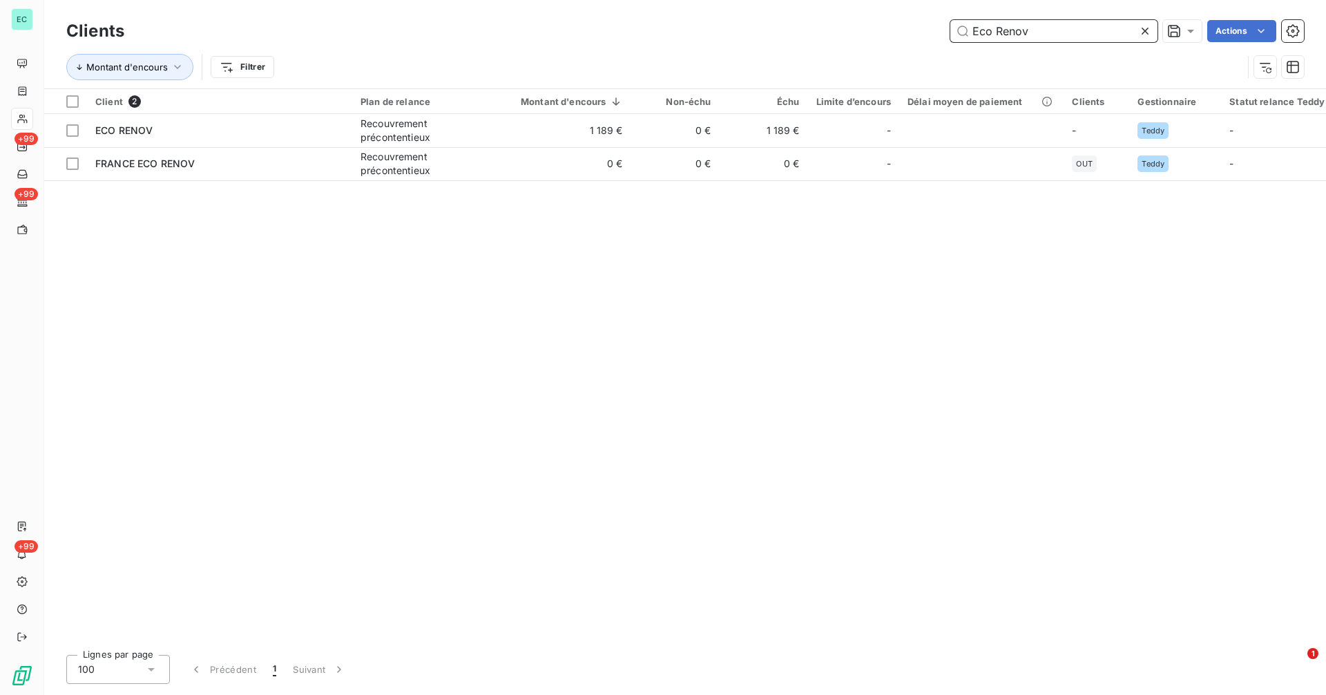
click at [1105, 30] on input "Eco Renov" at bounding box center [1053, 31] width 207 height 22
paste input "RB FLAMME"
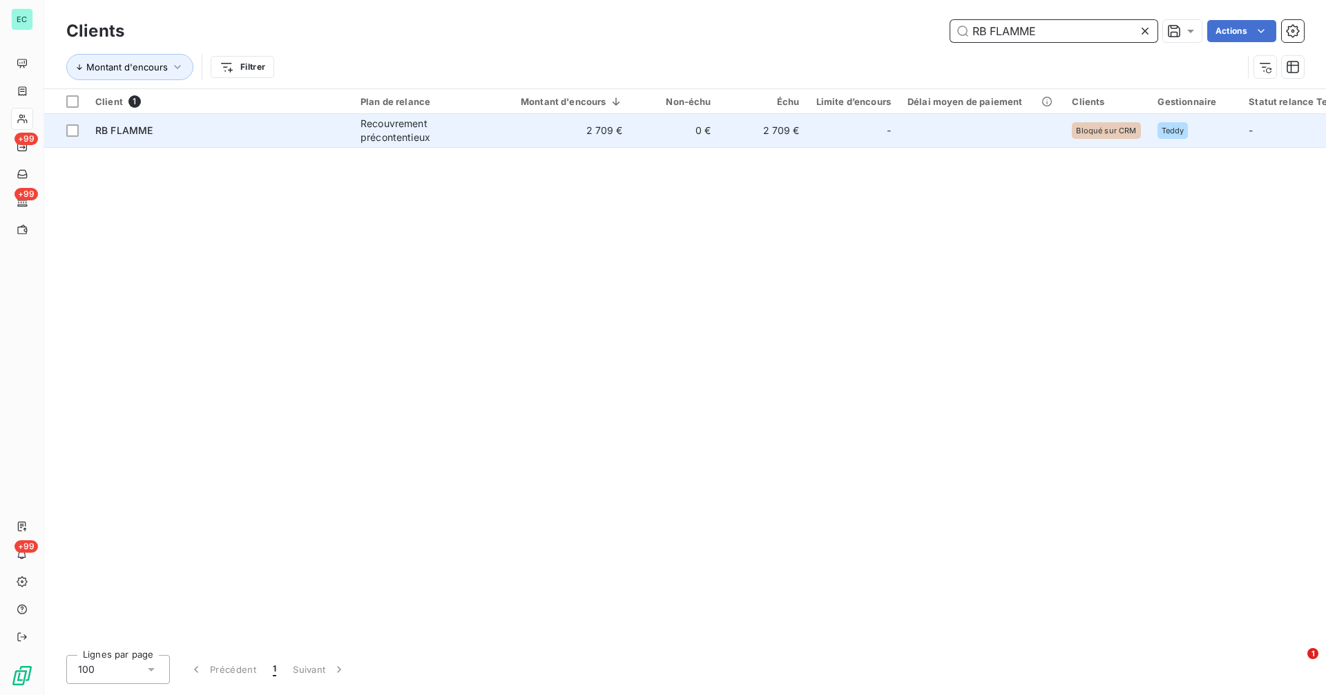
type input "RB FLAMME"
click at [515, 121] on td "2 709 €" at bounding box center [563, 130] width 135 height 33
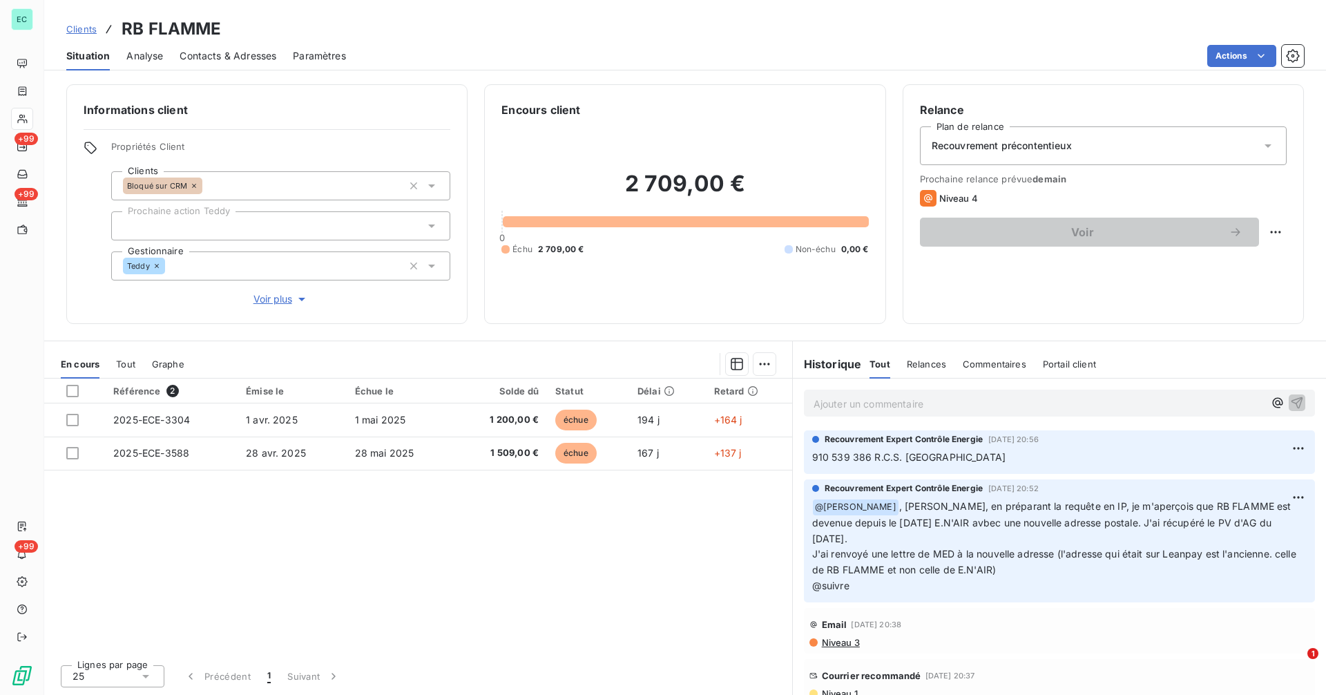
scroll to position [161, 0]
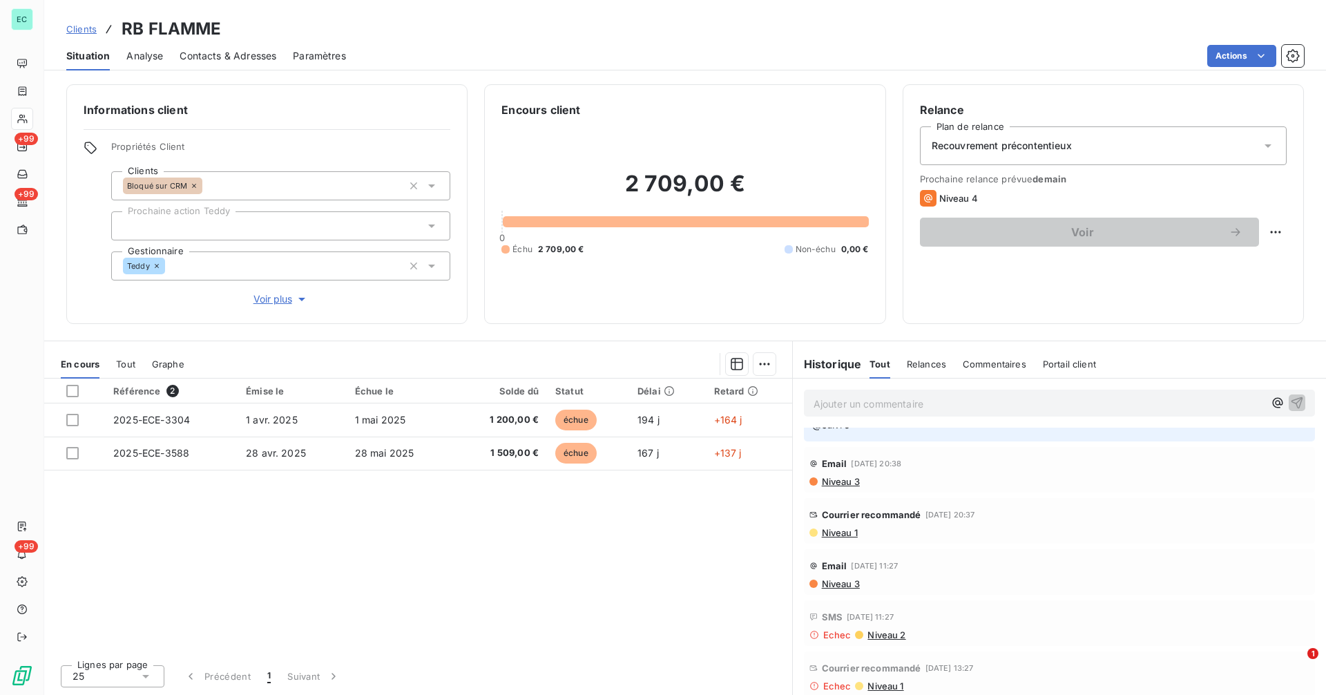
click at [840, 532] on span "Niveau 1" at bounding box center [838, 532] width 37 height 11
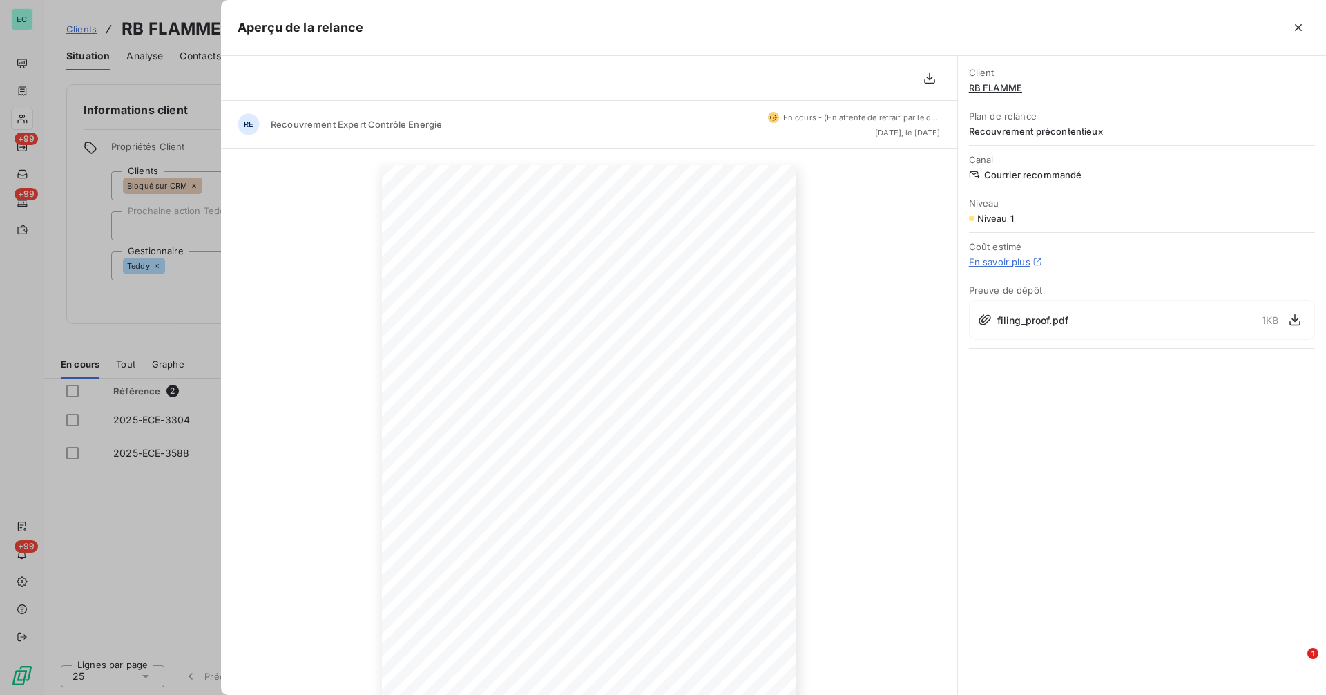
click at [178, 307] on div at bounding box center [663, 347] width 1326 height 695
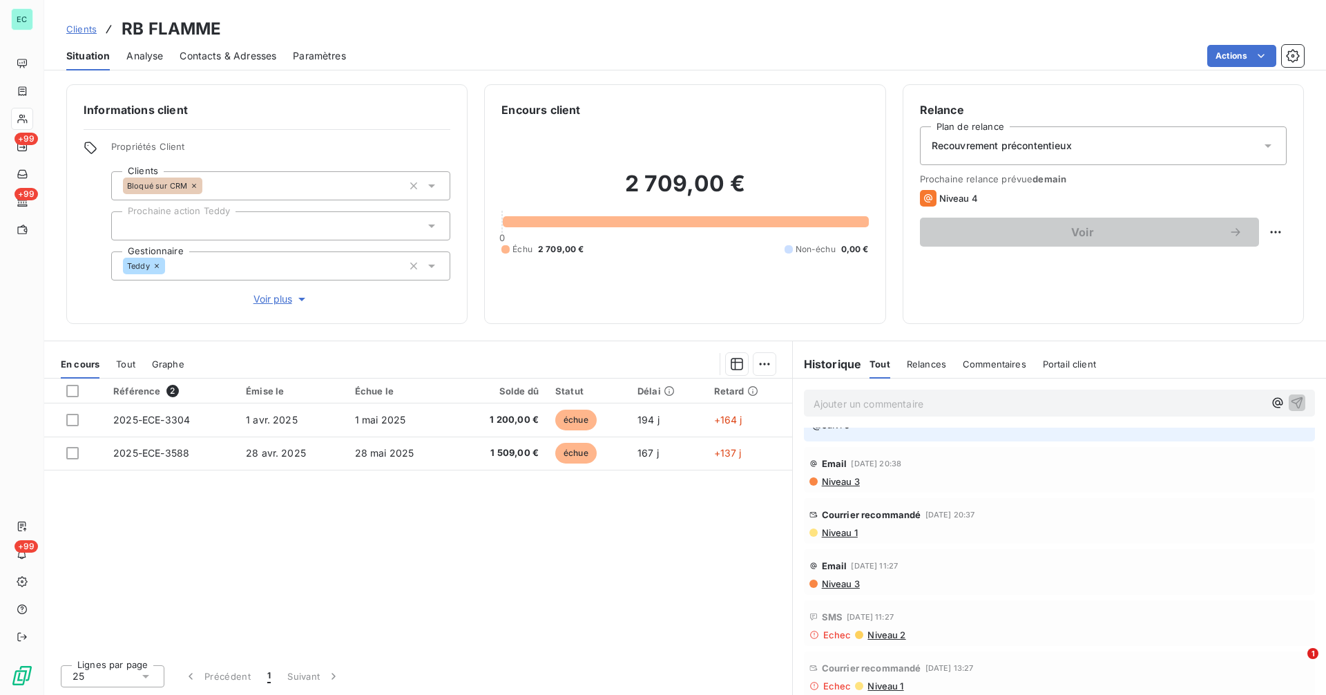
click at [88, 32] on span "Clients" at bounding box center [81, 28] width 30 height 11
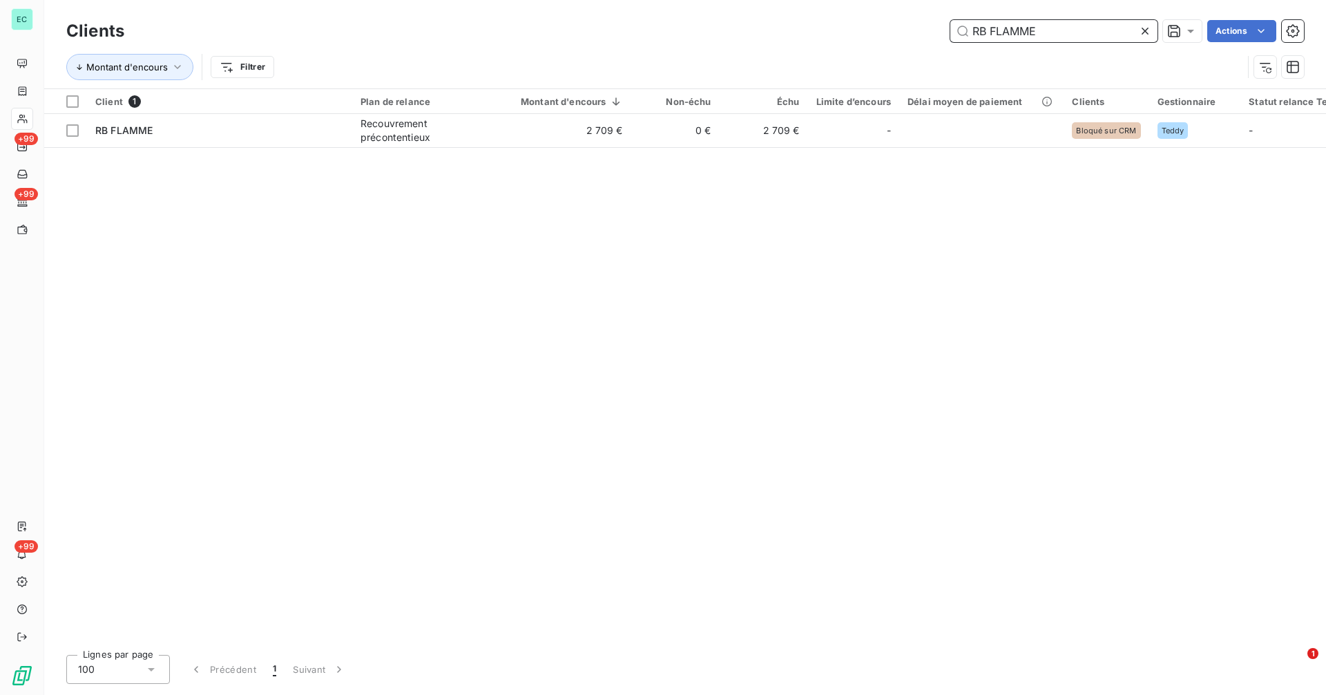
click at [1050, 33] on input "RB FLAMME" at bounding box center [1053, 31] width 207 height 22
paste input "OPTIMOBAT"
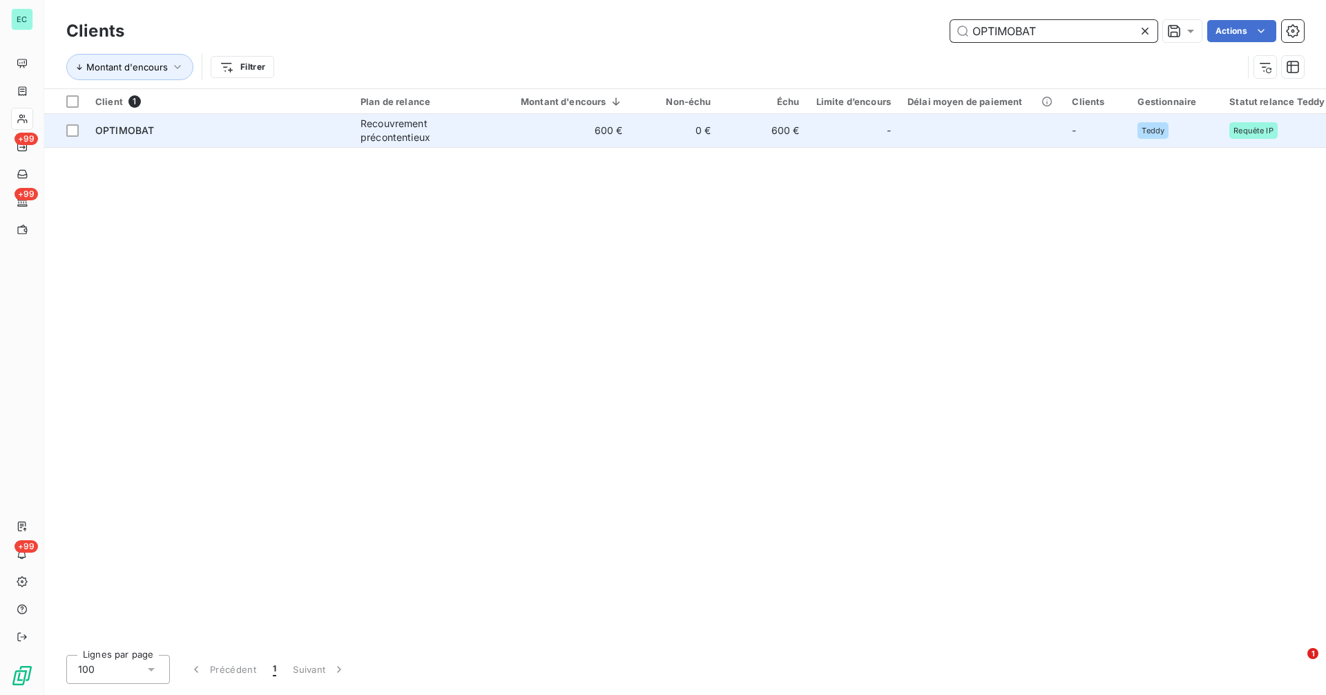
type input "OPTIMOBAT"
click at [536, 135] on td "600 €" at bounding box center [563, 130] width 135 height 33
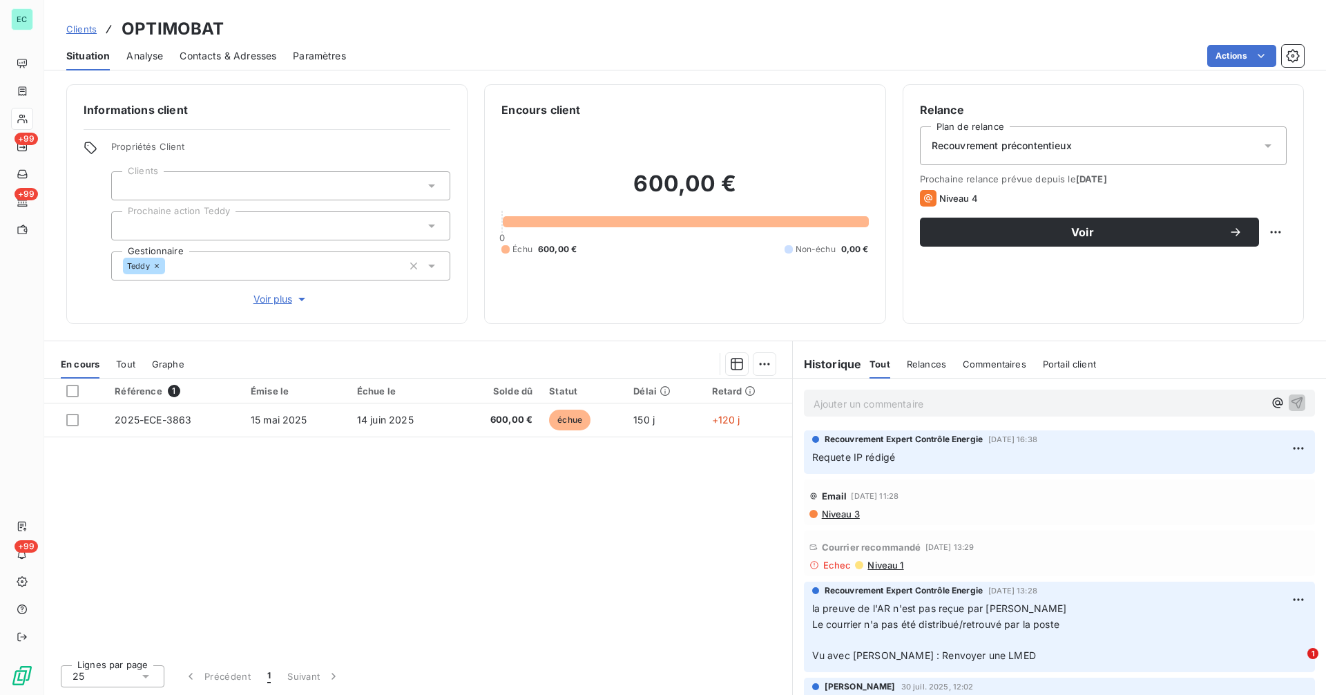
click at [879, 568] on span "Niveau 1" at bounding box center [884, 564] width 37 height 11
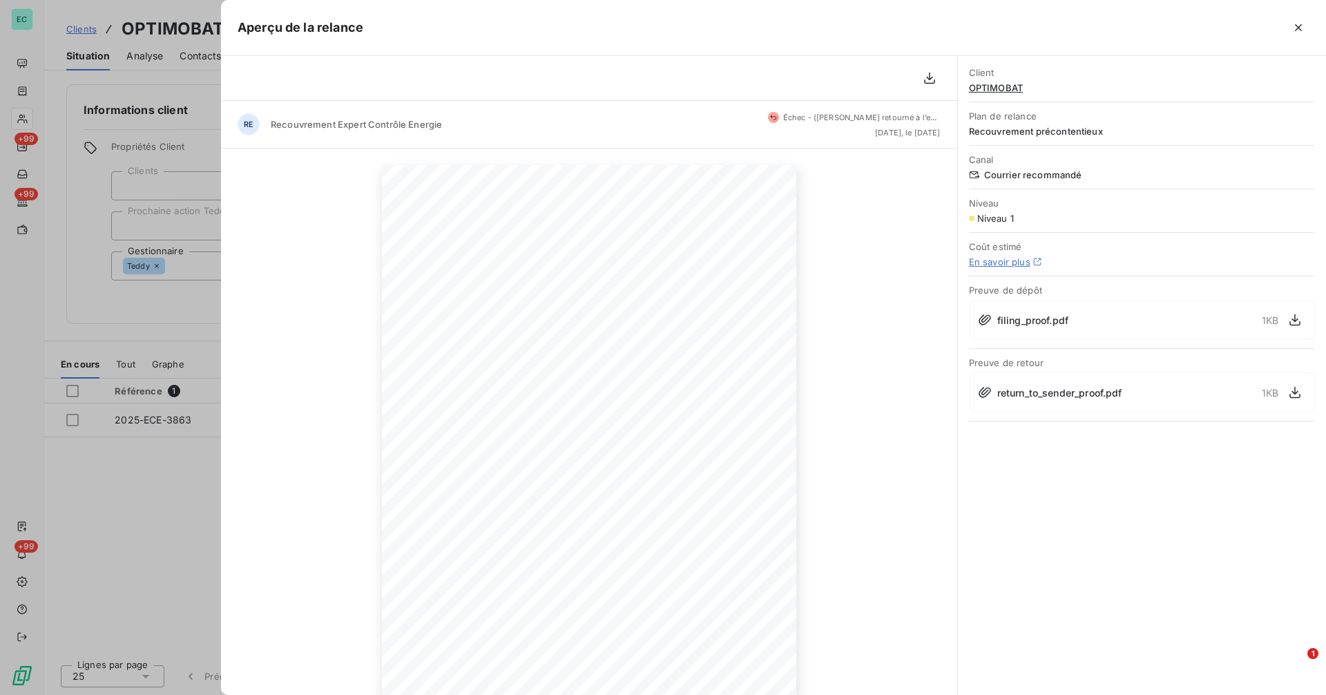
click at [93, 332] on div at bounding box center [663, 347] width 1326 height 695
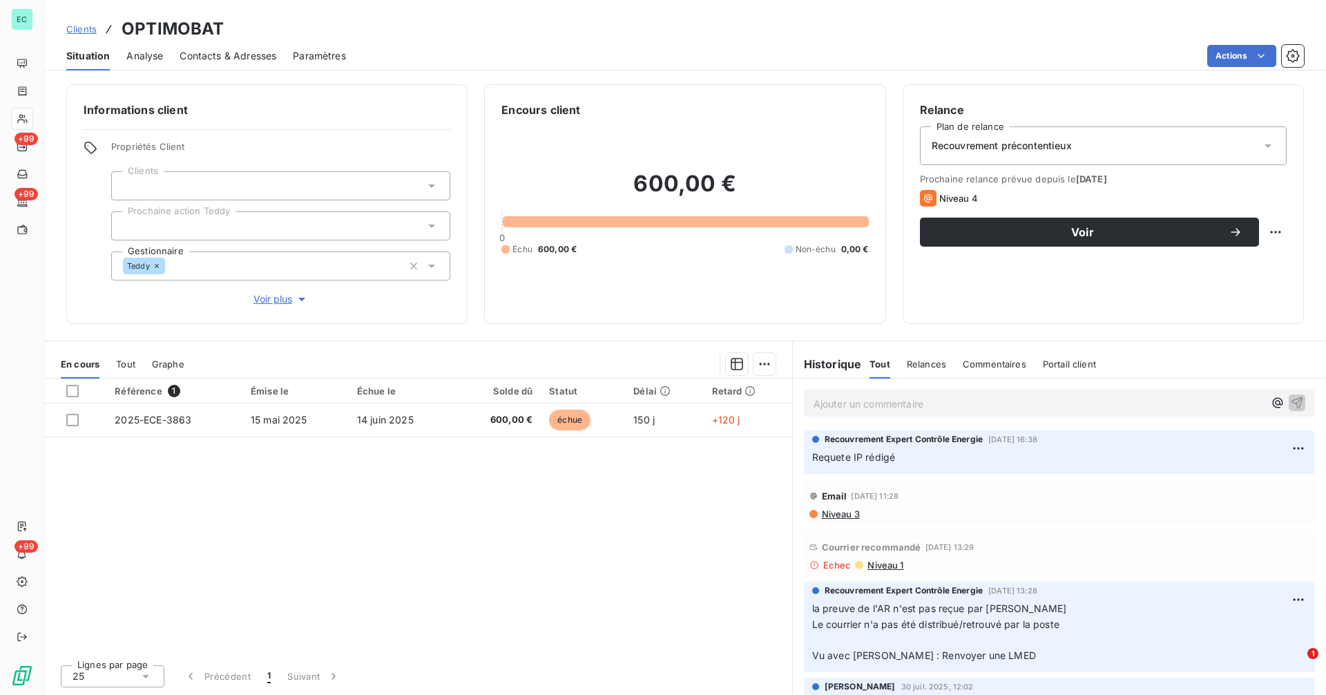
click at [895, 407] on p "Ajouter un commentaire ﻿" at bounding box center [1038, 403] width 450 height 17
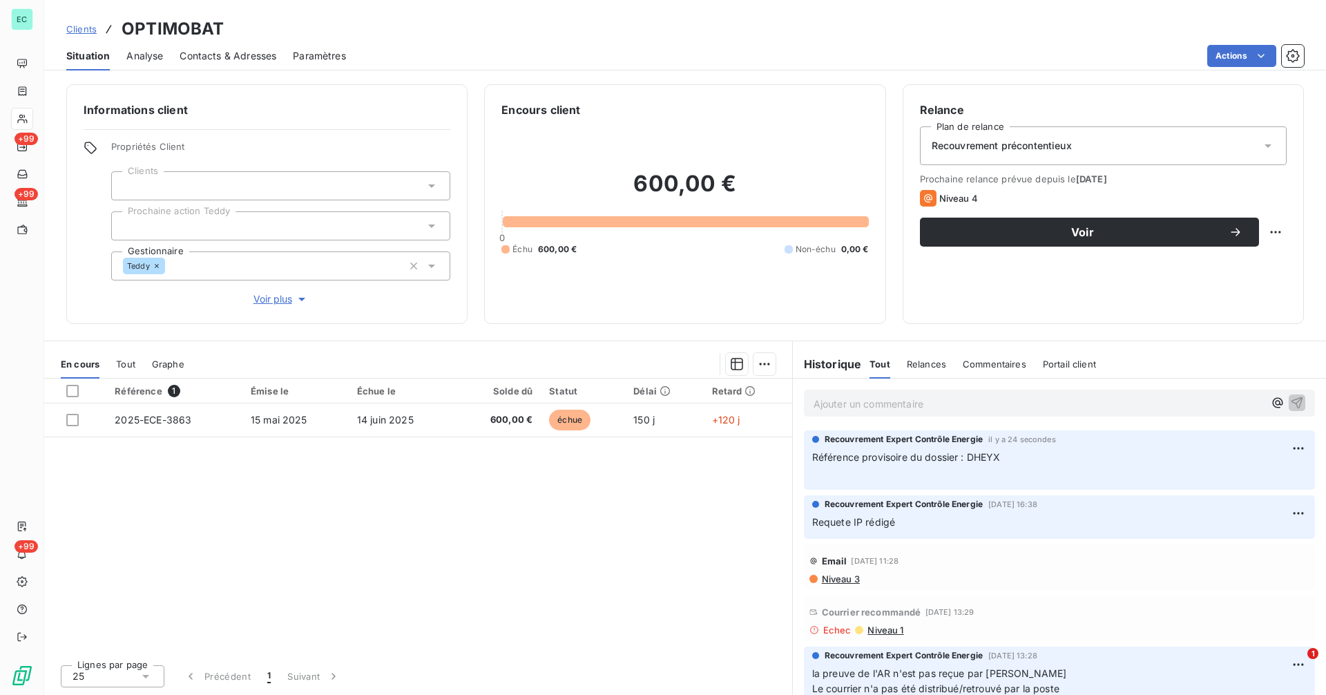
click at [88, 31] on span "Clients" at bounding box center [81, 28] width 30 height 11
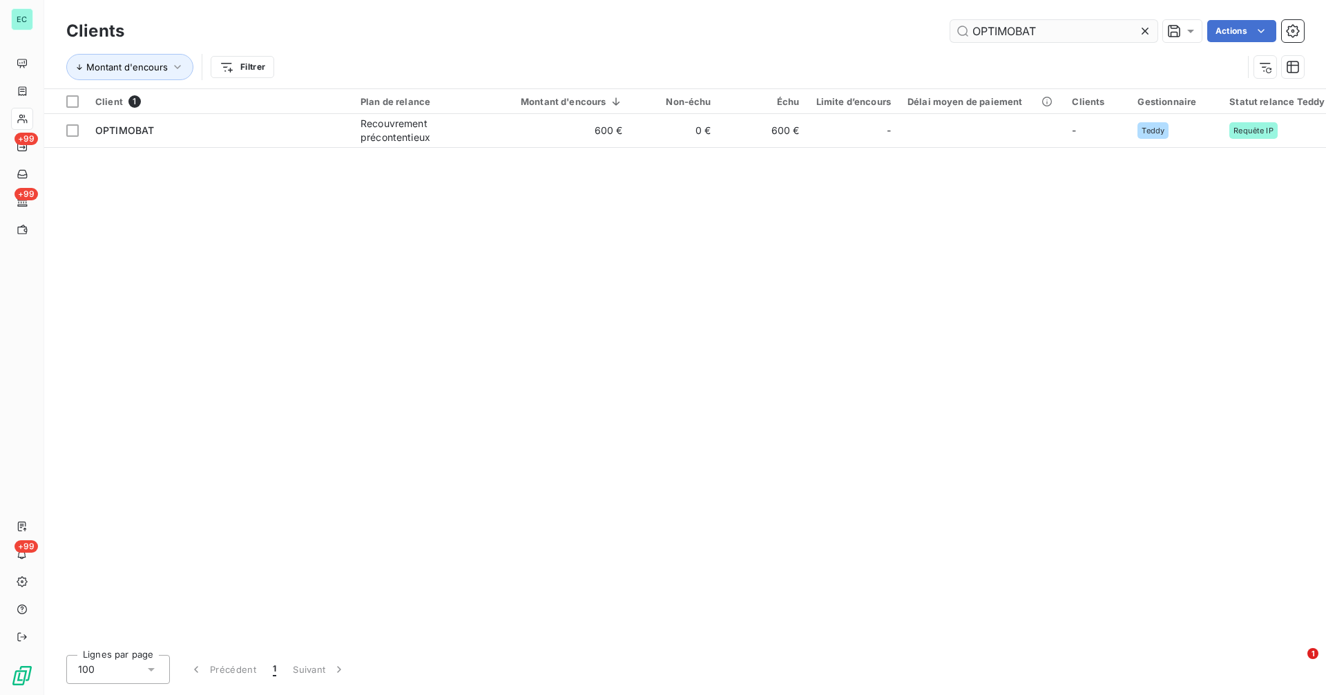
click at [1143, 30] on icon at bounding box center [1145, 31] width 14 height 14
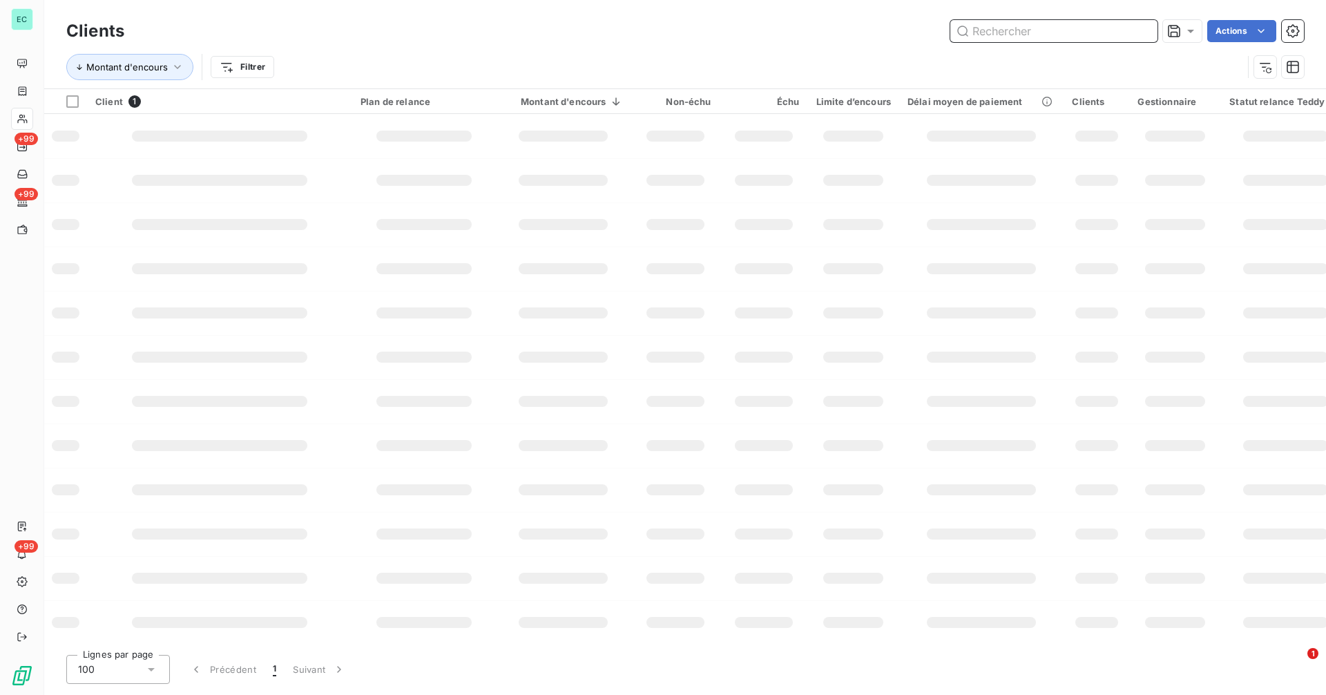
click at [1089, 31] on input "text" at bounding box center [1053, 31] width 207 height 22
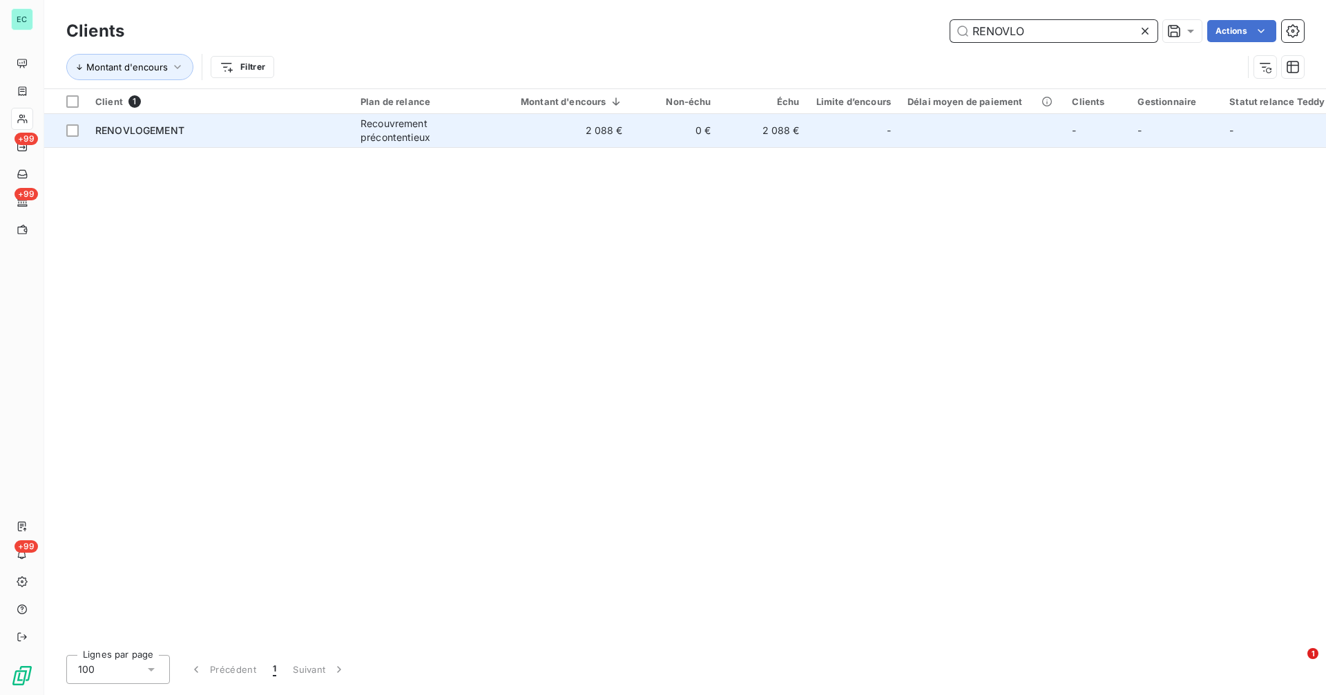
type input "RENOVLO"
click at [832, 133] on div "-" at bounding box center [853, 130] width 75 height 22
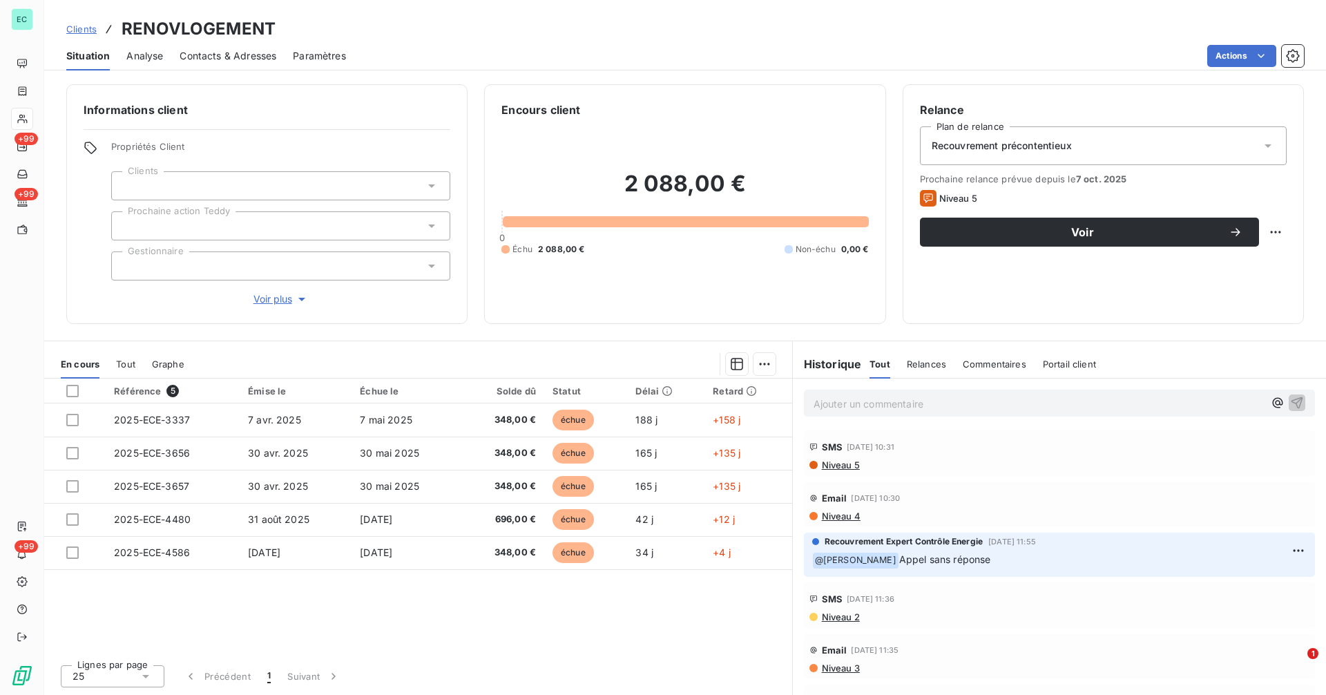
click at [863, 407] on p "Ajouter un commentaire ﻿" at bounding box center [1038, 403] width 450 height 17
